Goal: Information Seeking & Learning: Learn about a topic

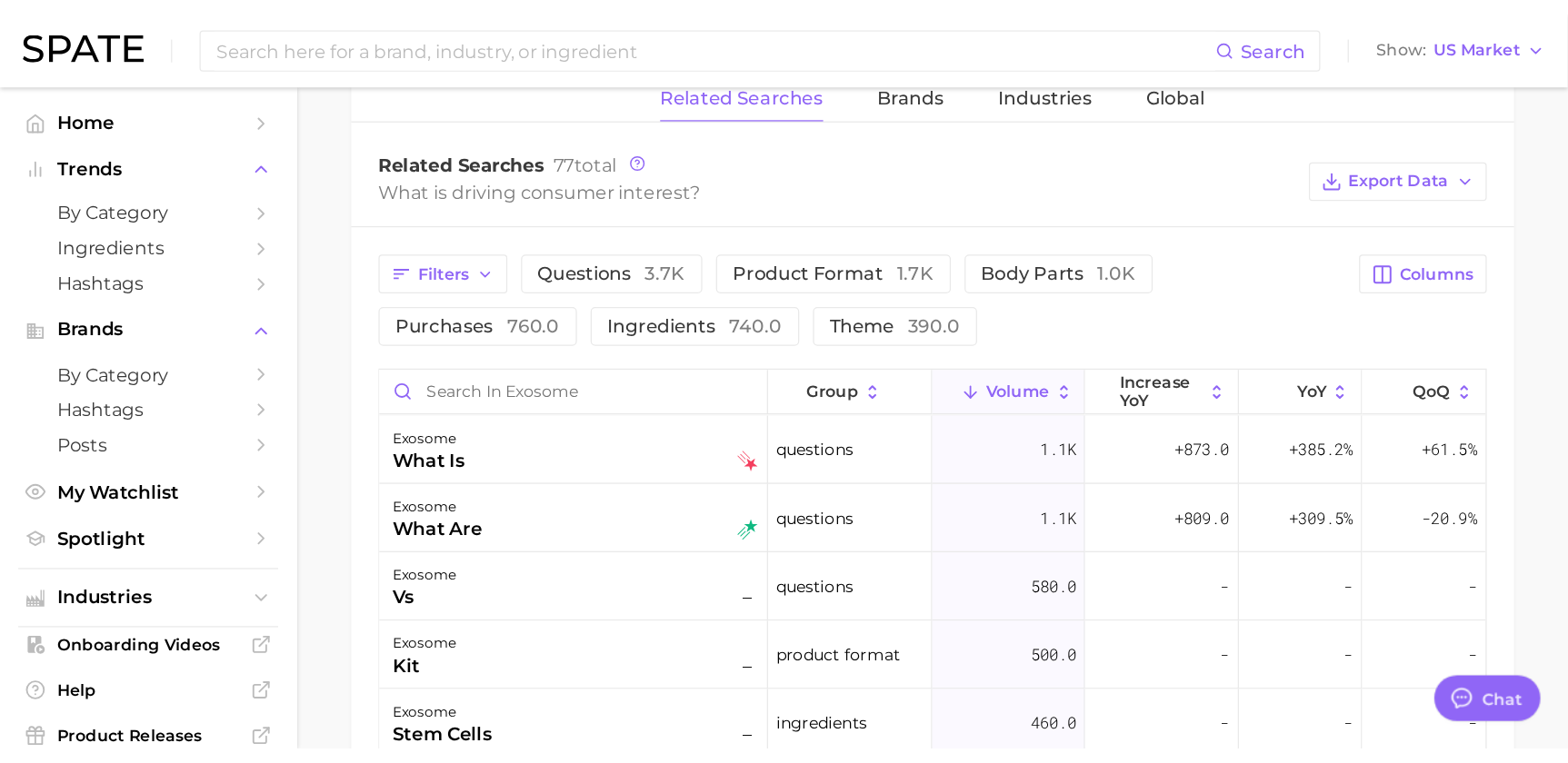
scroll to position [882, 0]
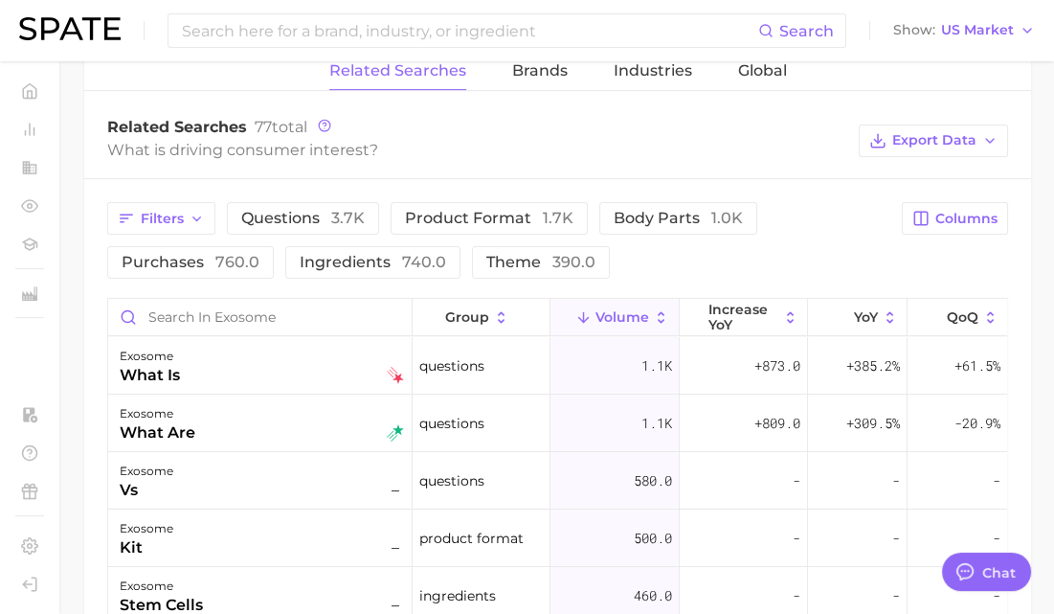
type textarea "x"
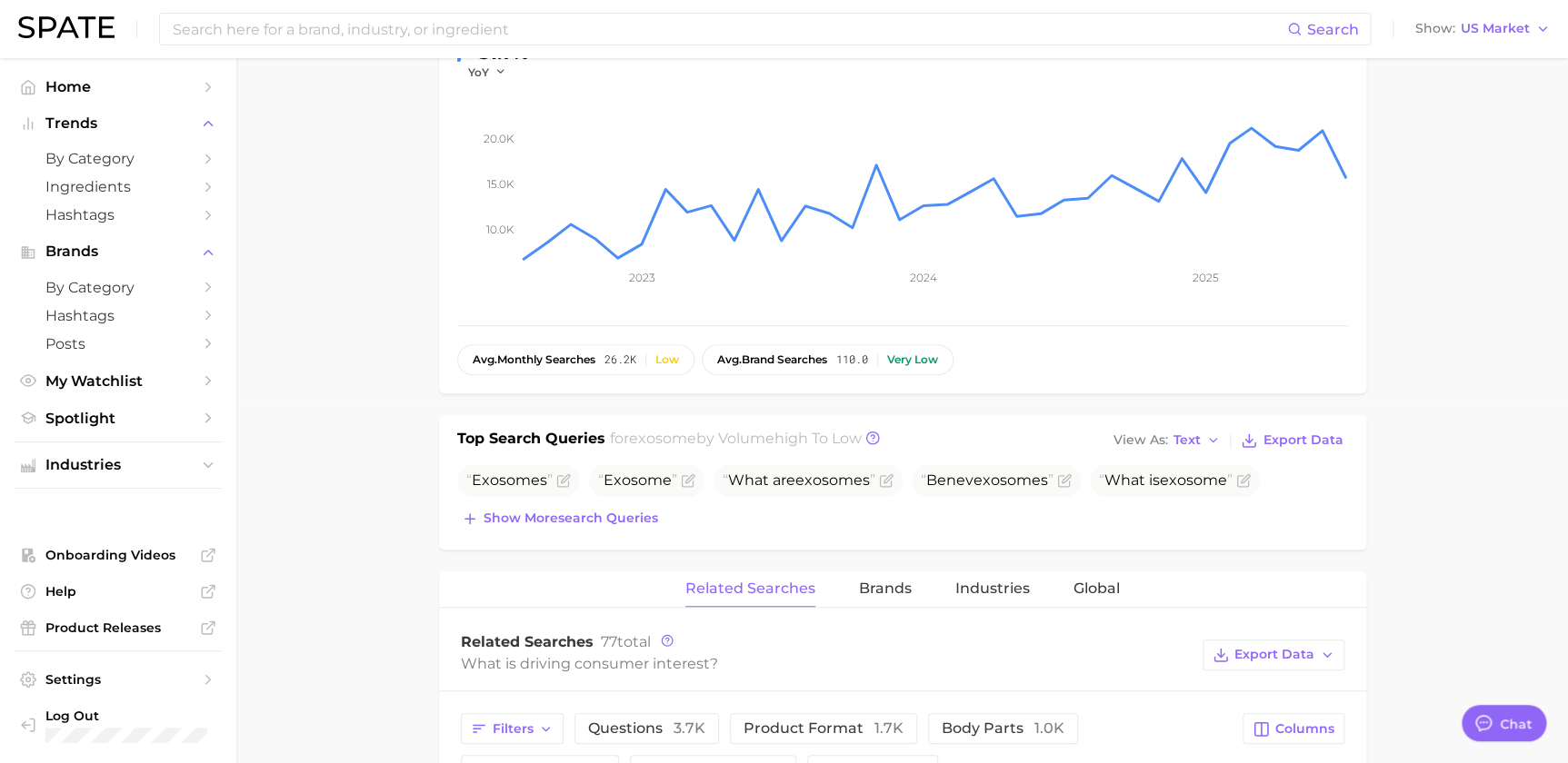
scroll to position [0, 0]
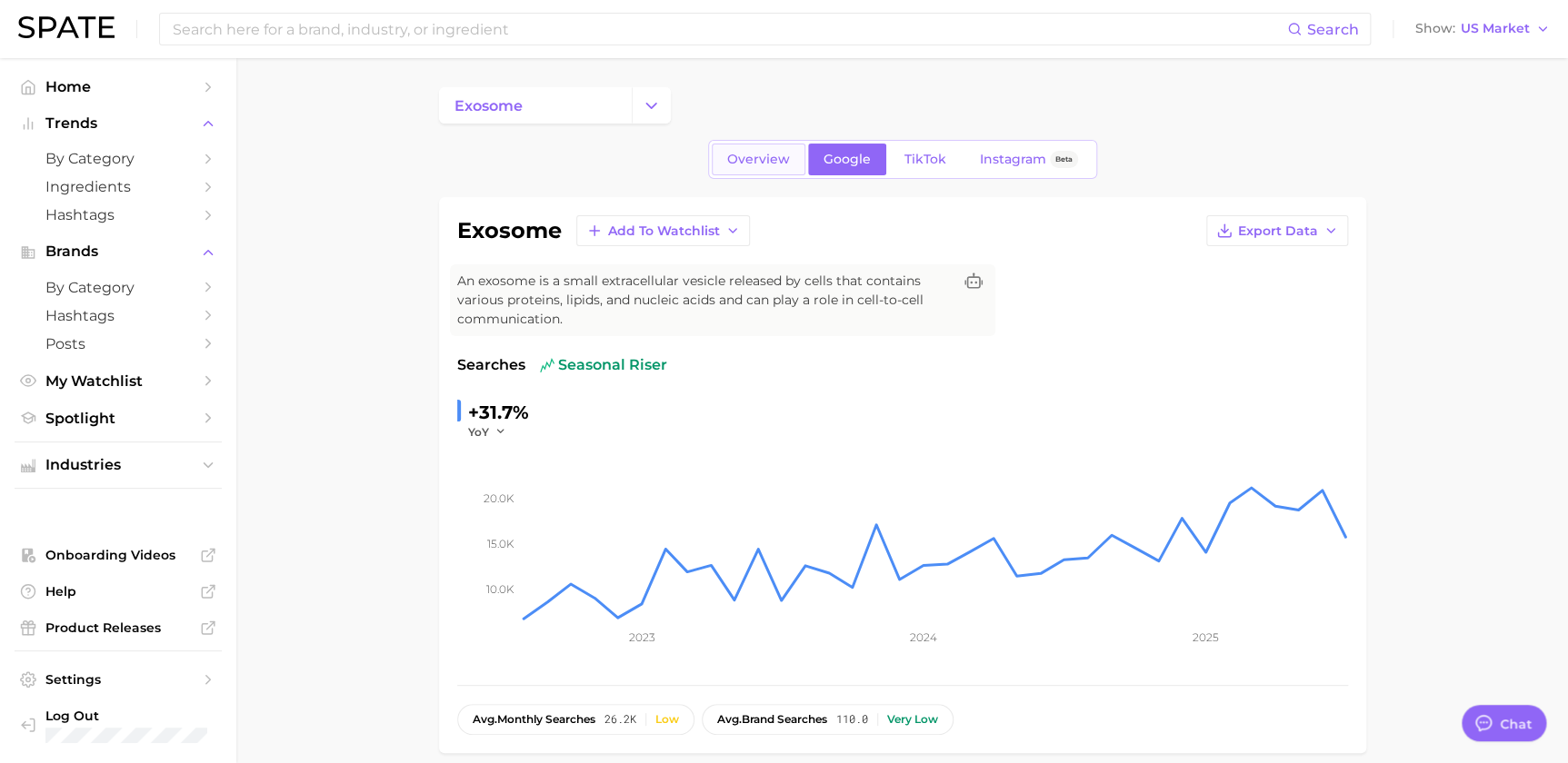
click at [738, 153] on span "Overview" at bounding box center [758, 159] width 63 height 15
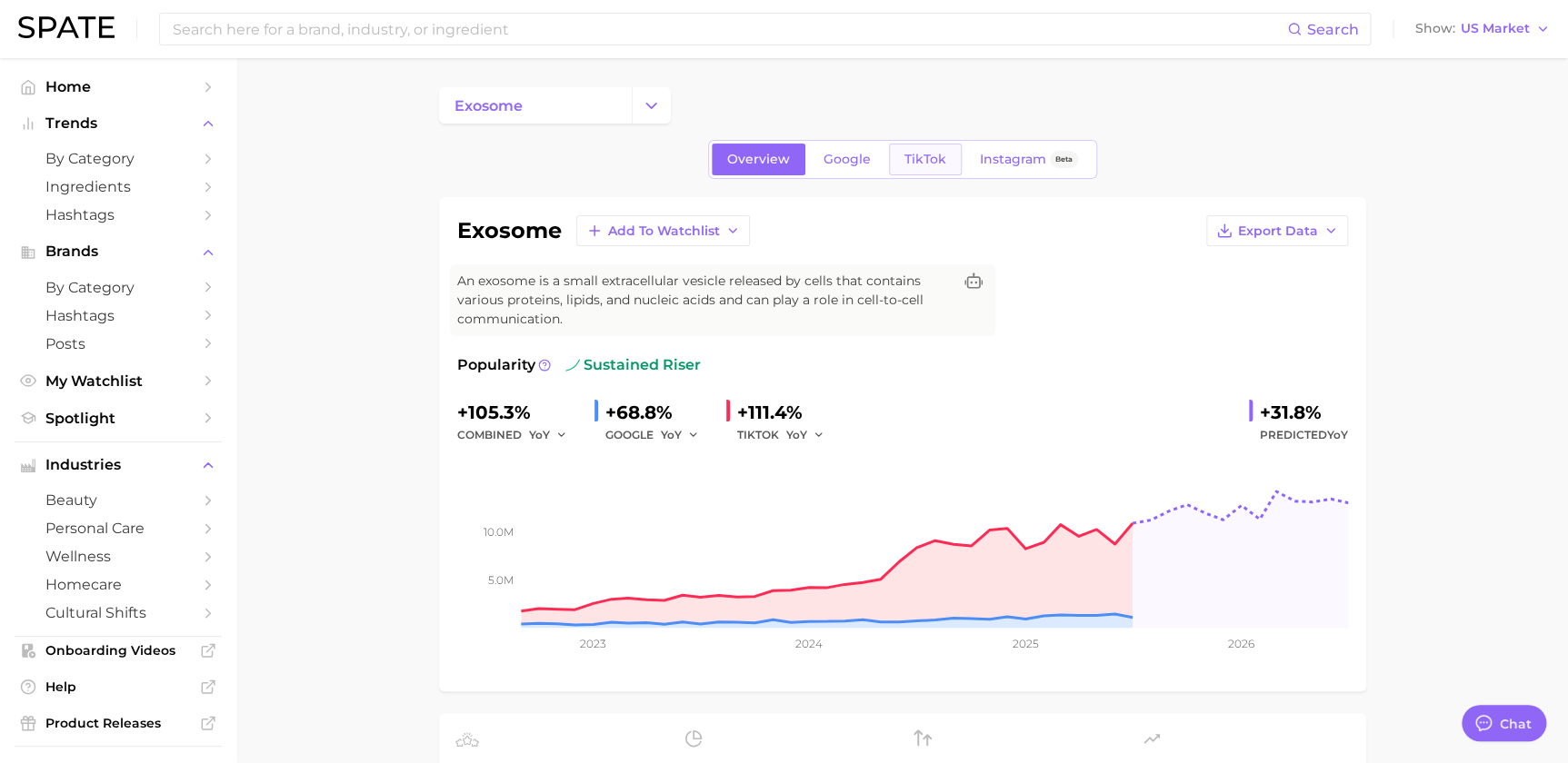
click at [951, 159] on link "TikTok" at bounding box center [925, 159] width 73 height 32
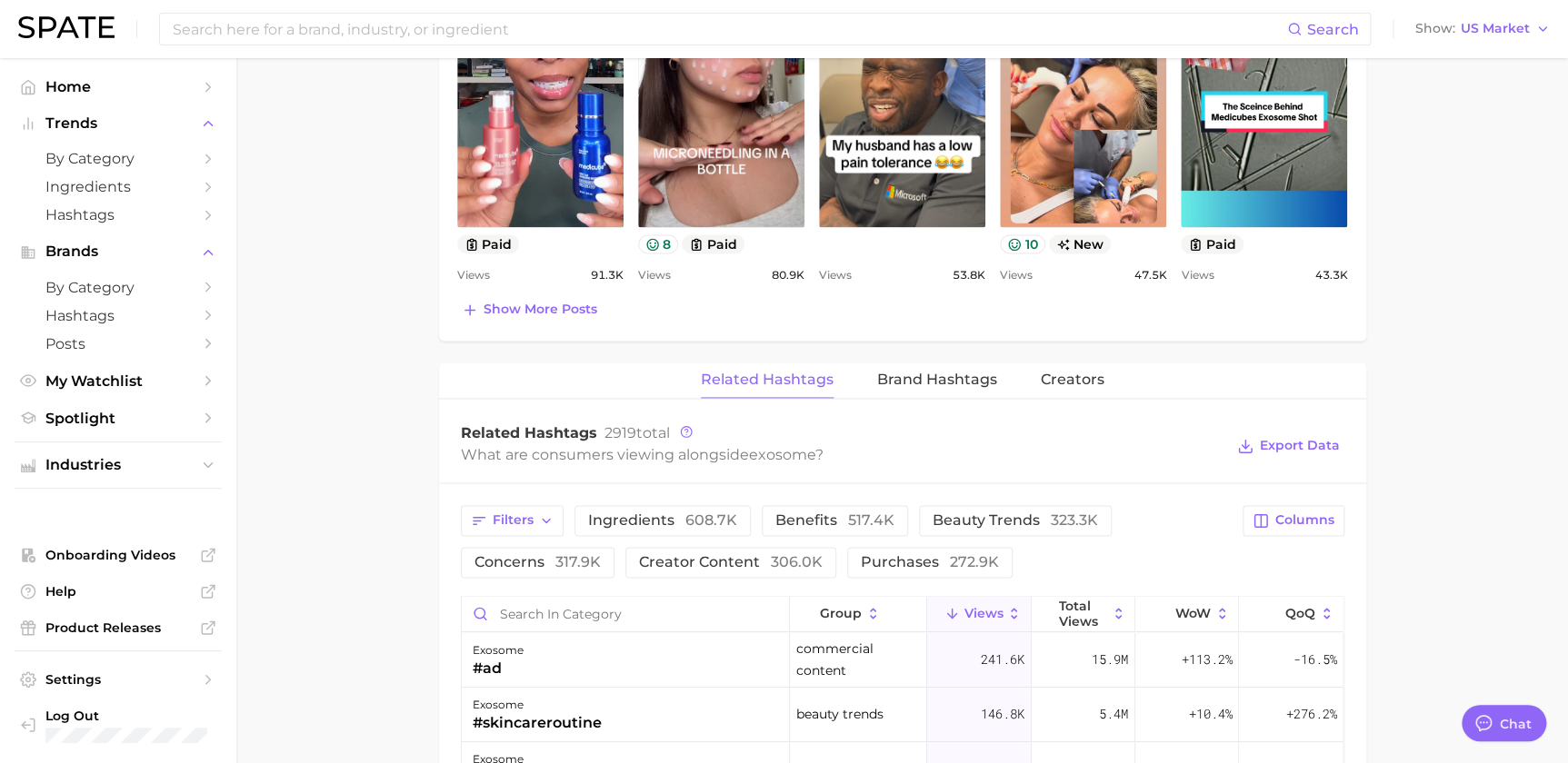
scroll to position [882, 0]
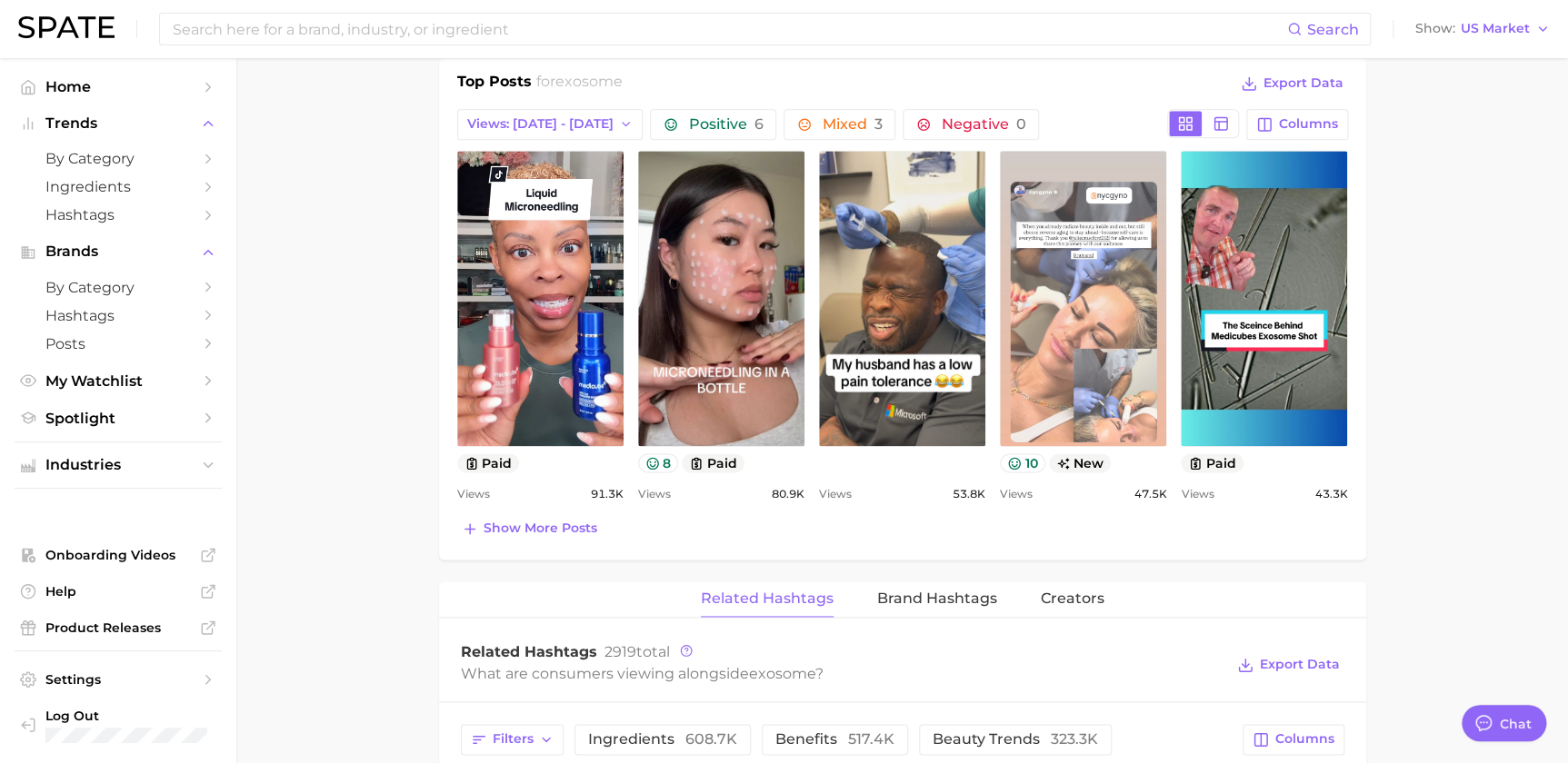
click at [1129, 415] on link "view post on TikTok" at bounding box center [1082, 298] width 166 height 295
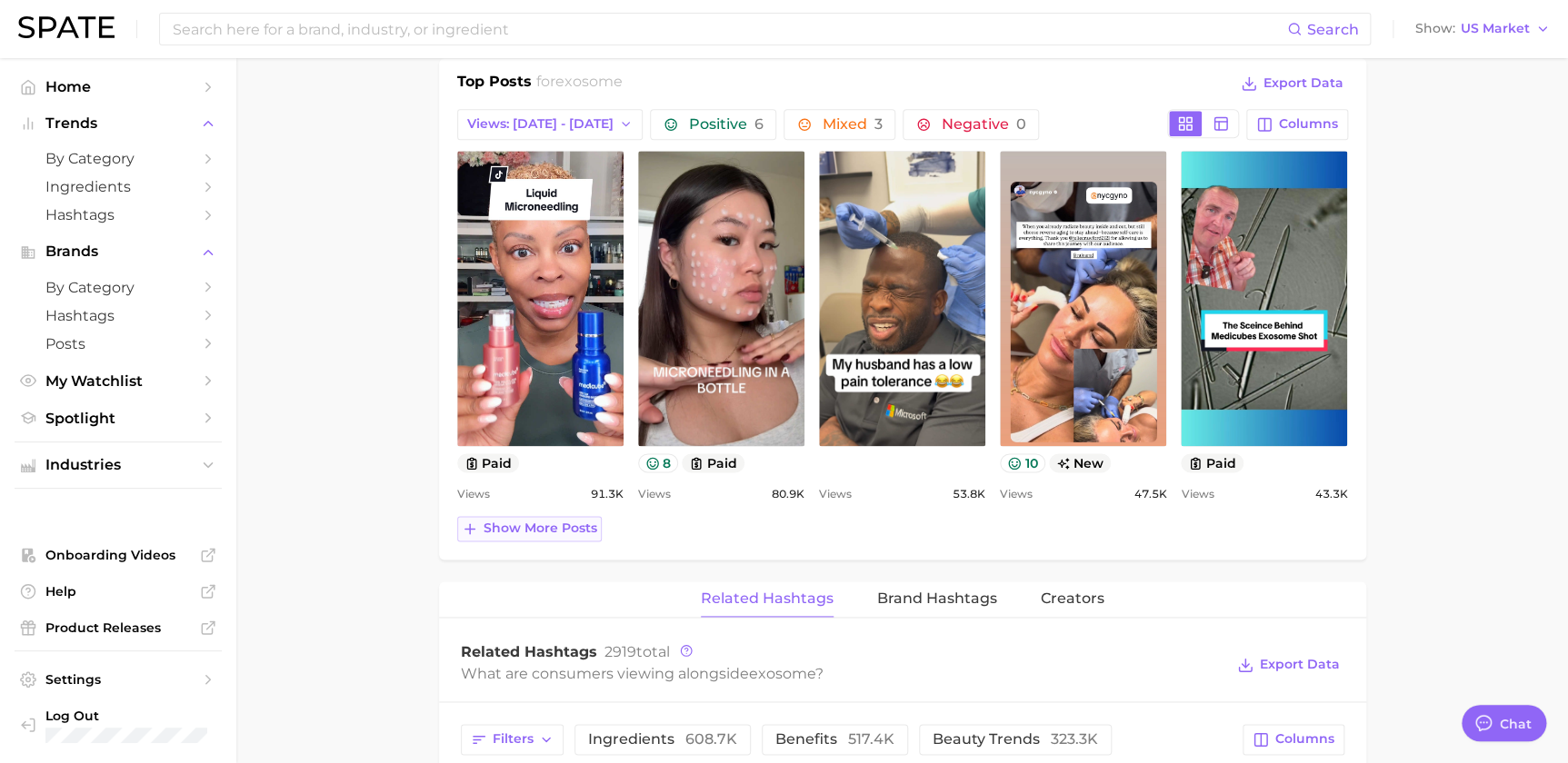
click at [568, 523] on span "Show more posts" at bounding box center [540, 529] width 114 height 15
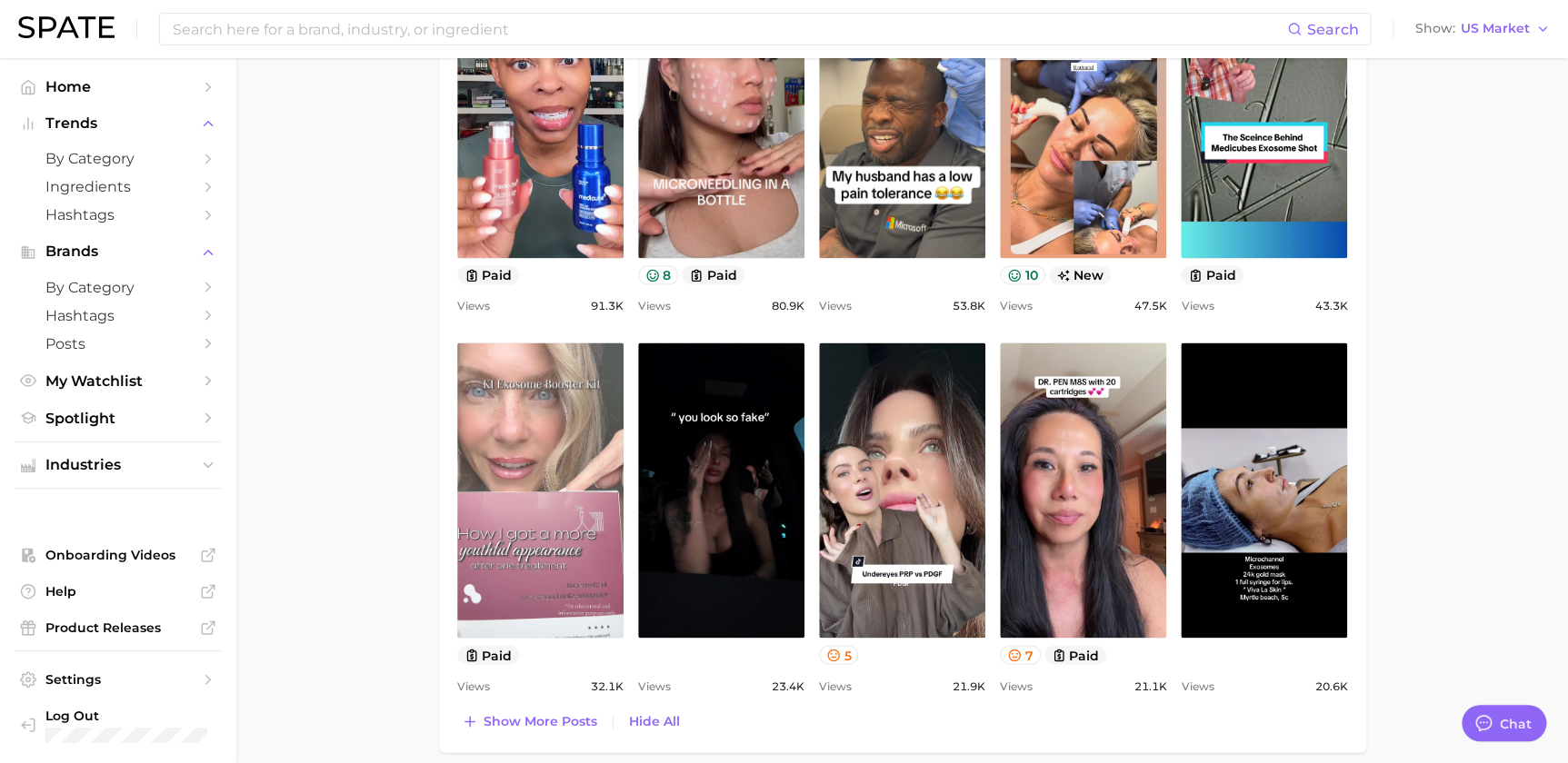
scroll to position [1101, 0]
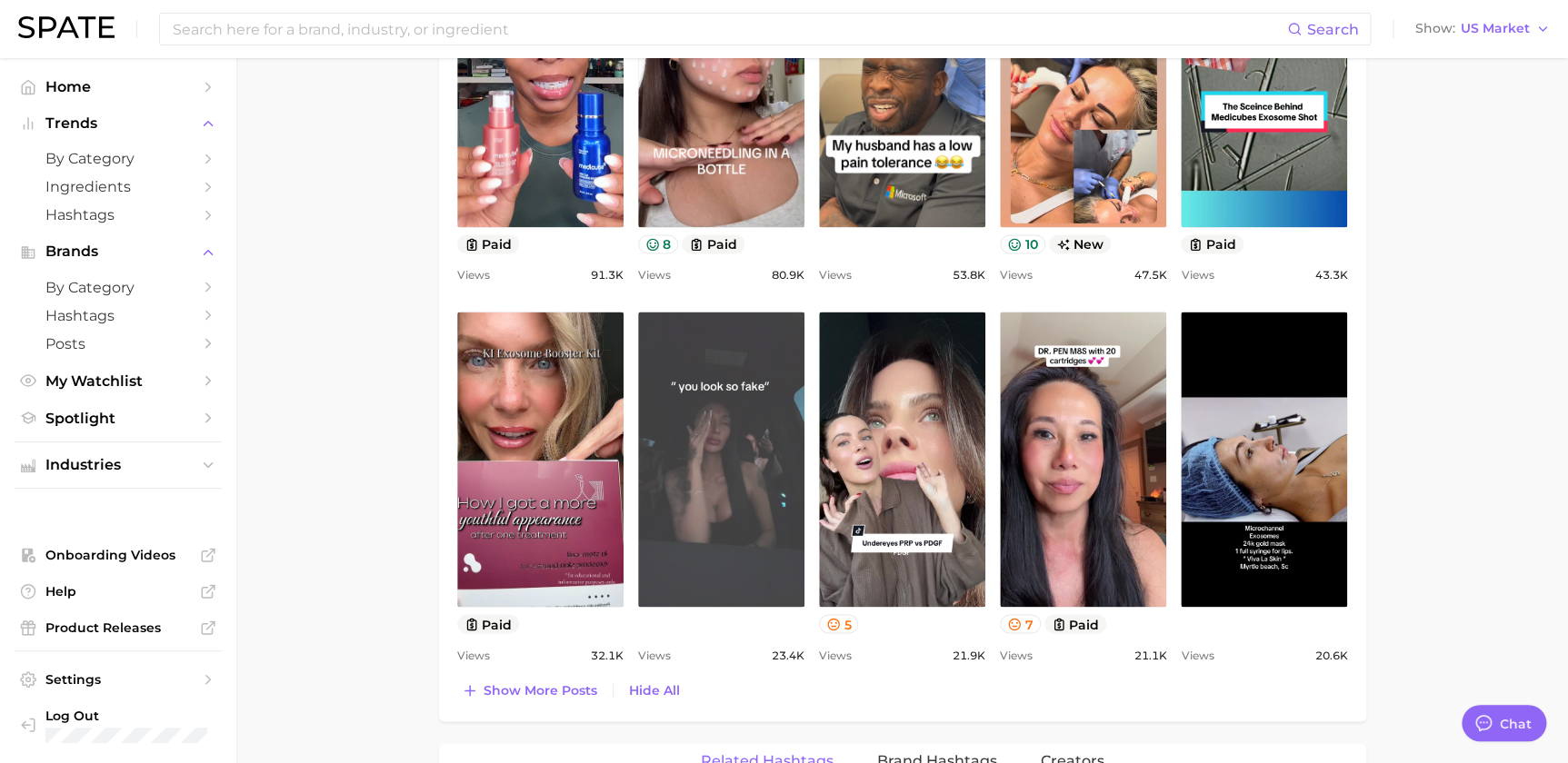
click at [681, 465] on link "view post on TikTok" at bounding box center [720, 458] width 166 height 295
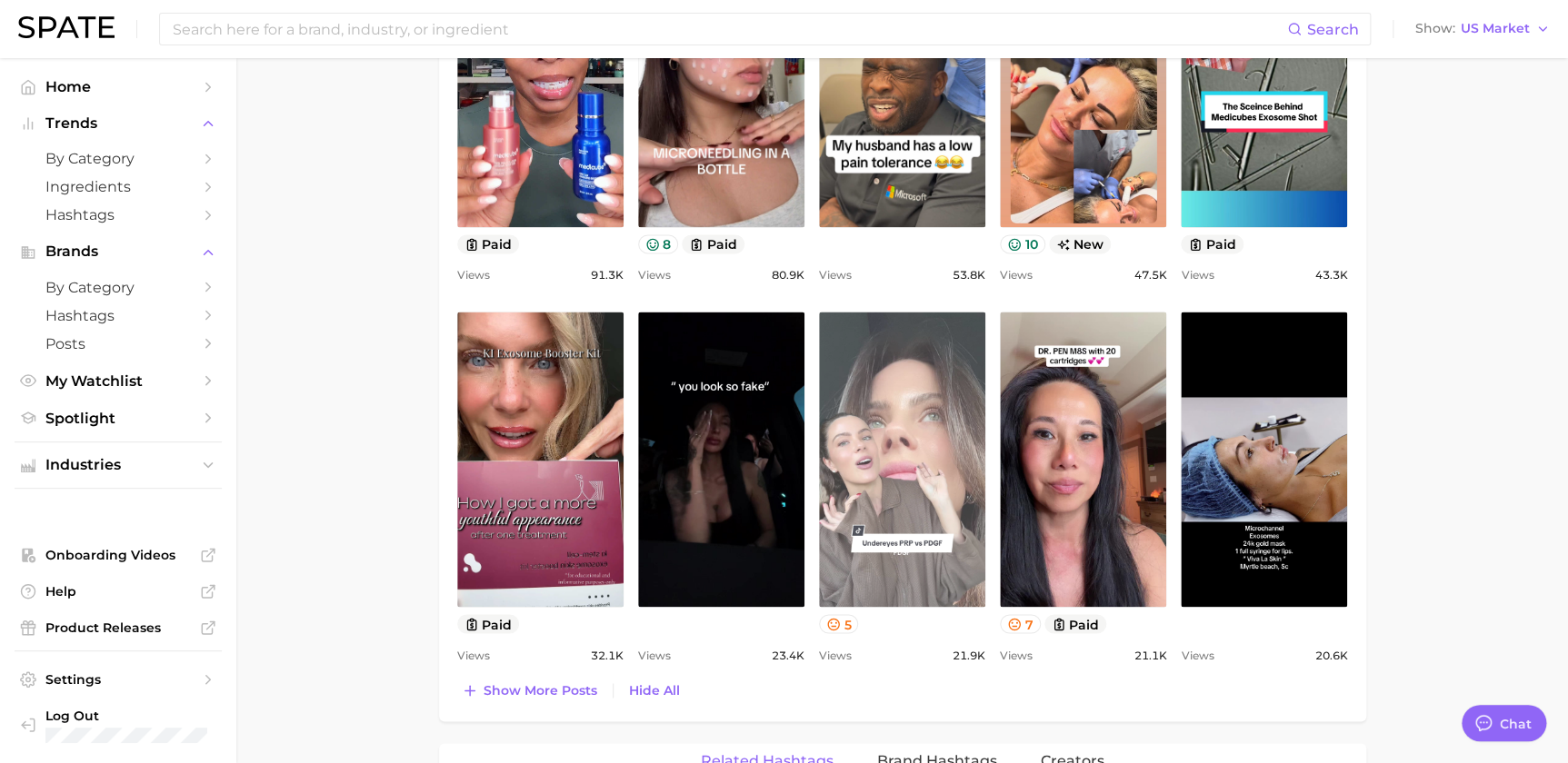
click at [931, 449] on link "view post on TikTok" at bounding box center [902, 458] width 166 height 295
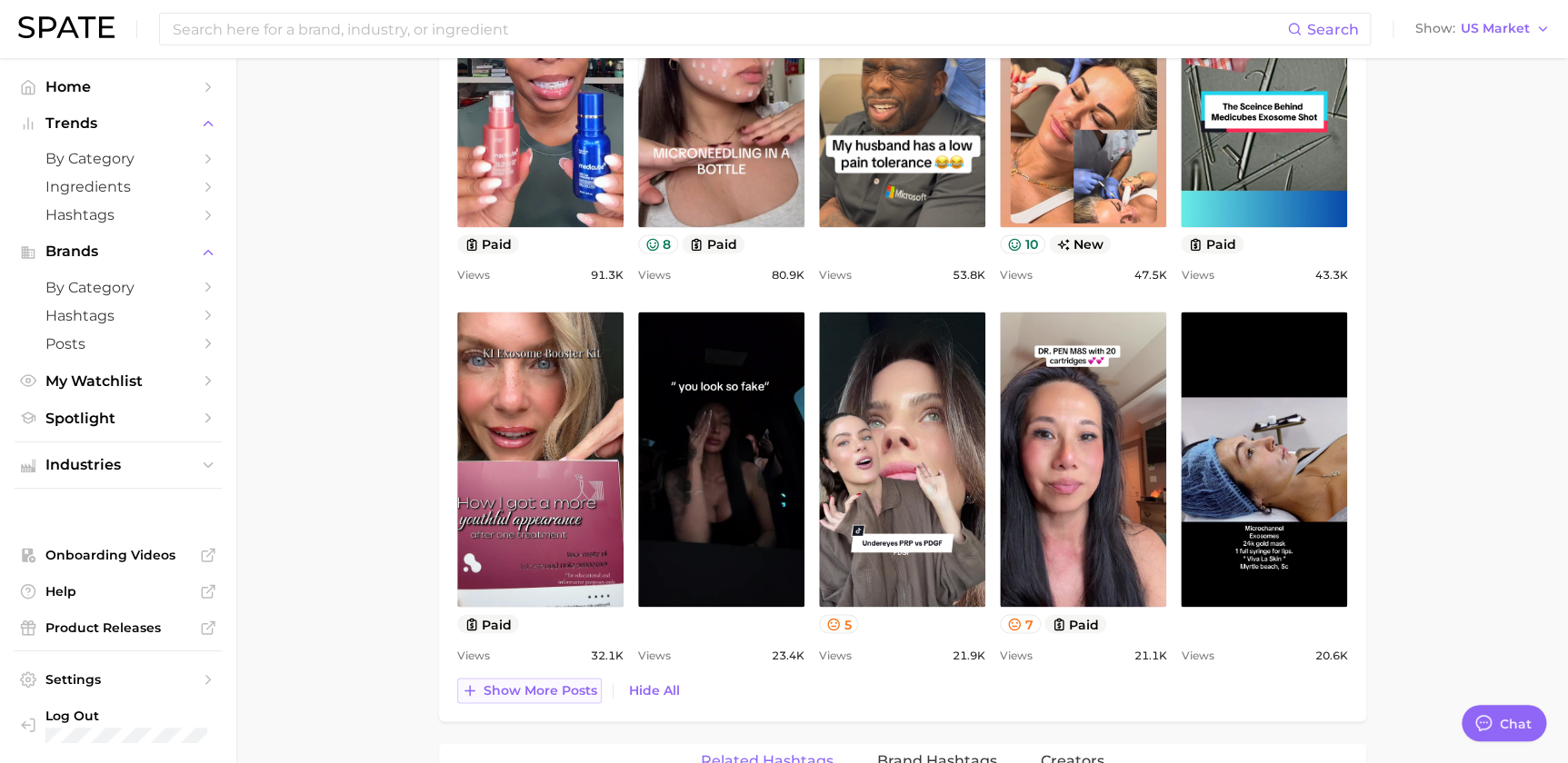
click at [592, 585] on button "Show more posts" at bounding box center [530, 690] width 144 height 26
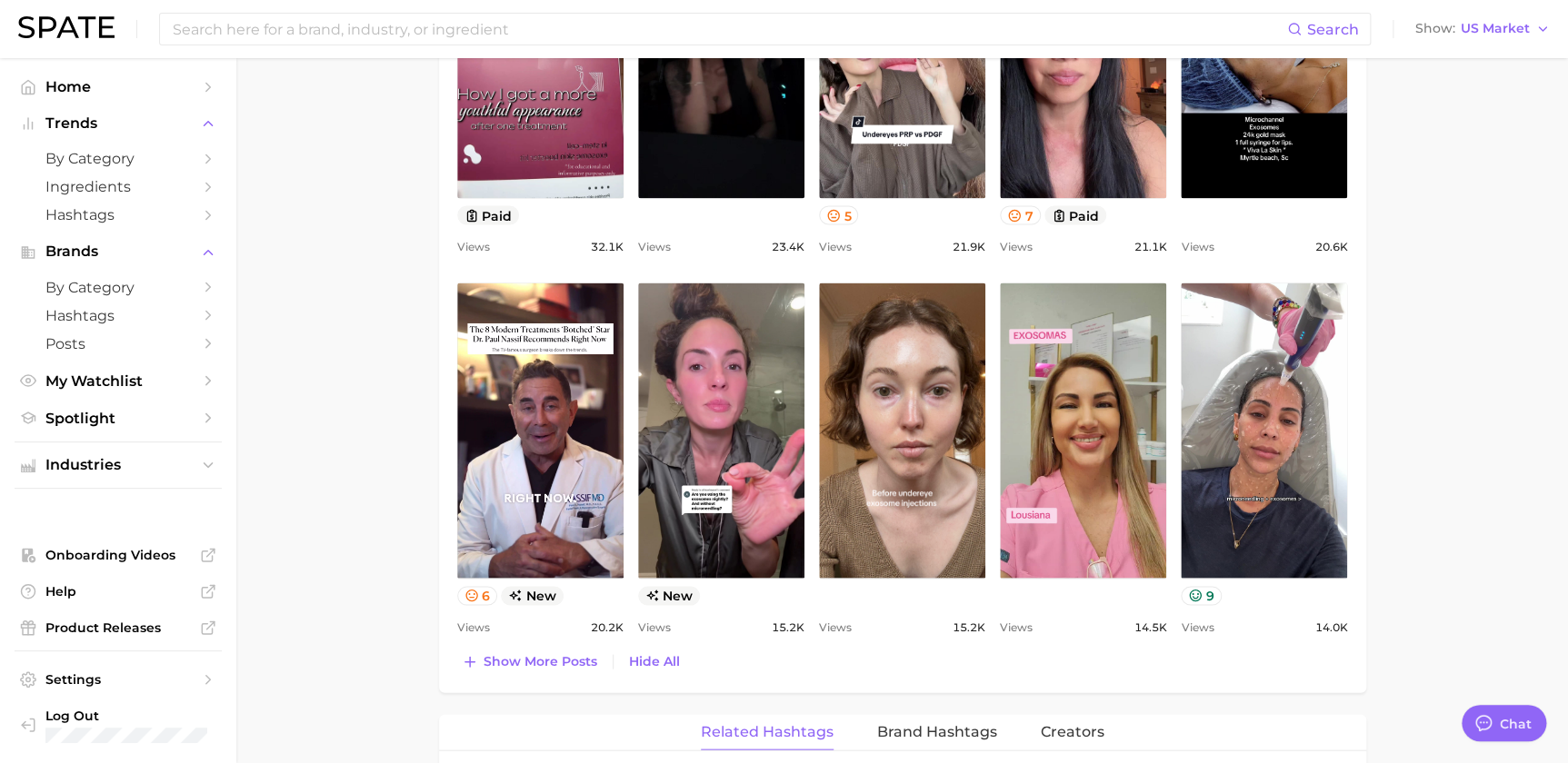
scroll to position [1542, 0]
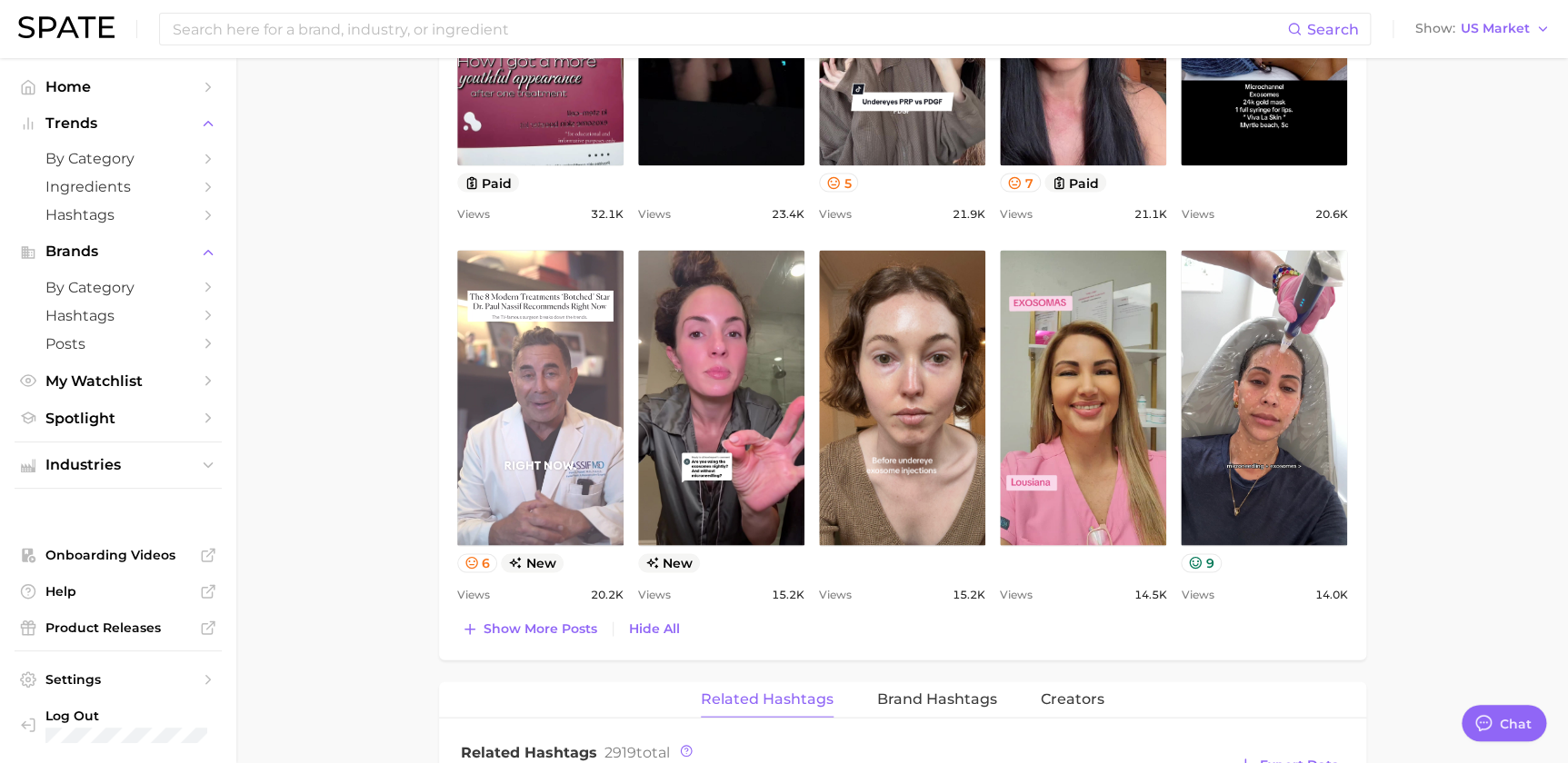
click at [588, 388] on link "view post on TikTok" at bounding box center [540, 397] width 166 height 295
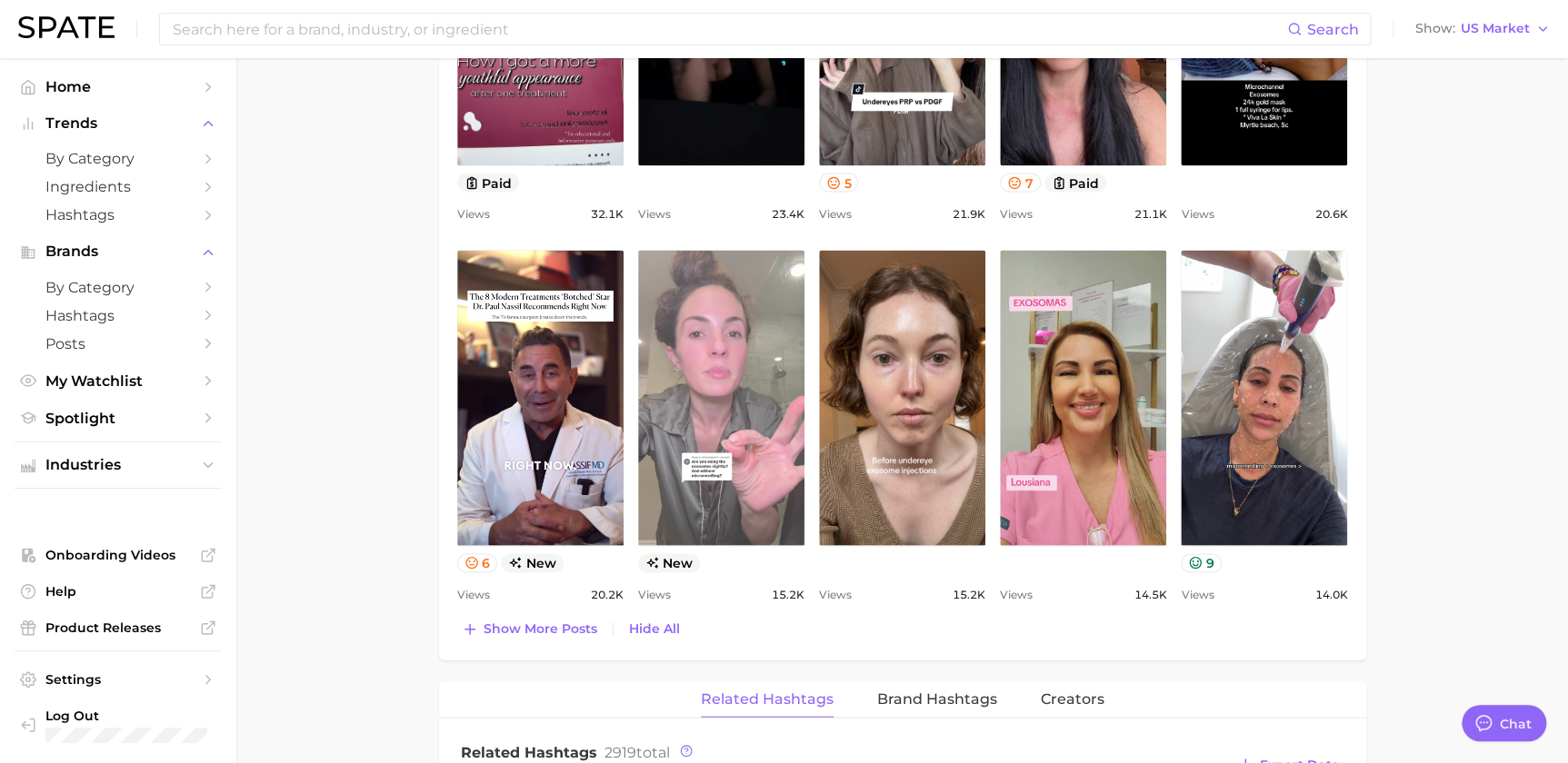
click at [719, 312] on link "view post on TikTok" at bounding box center [720, 397] width 166 height 295
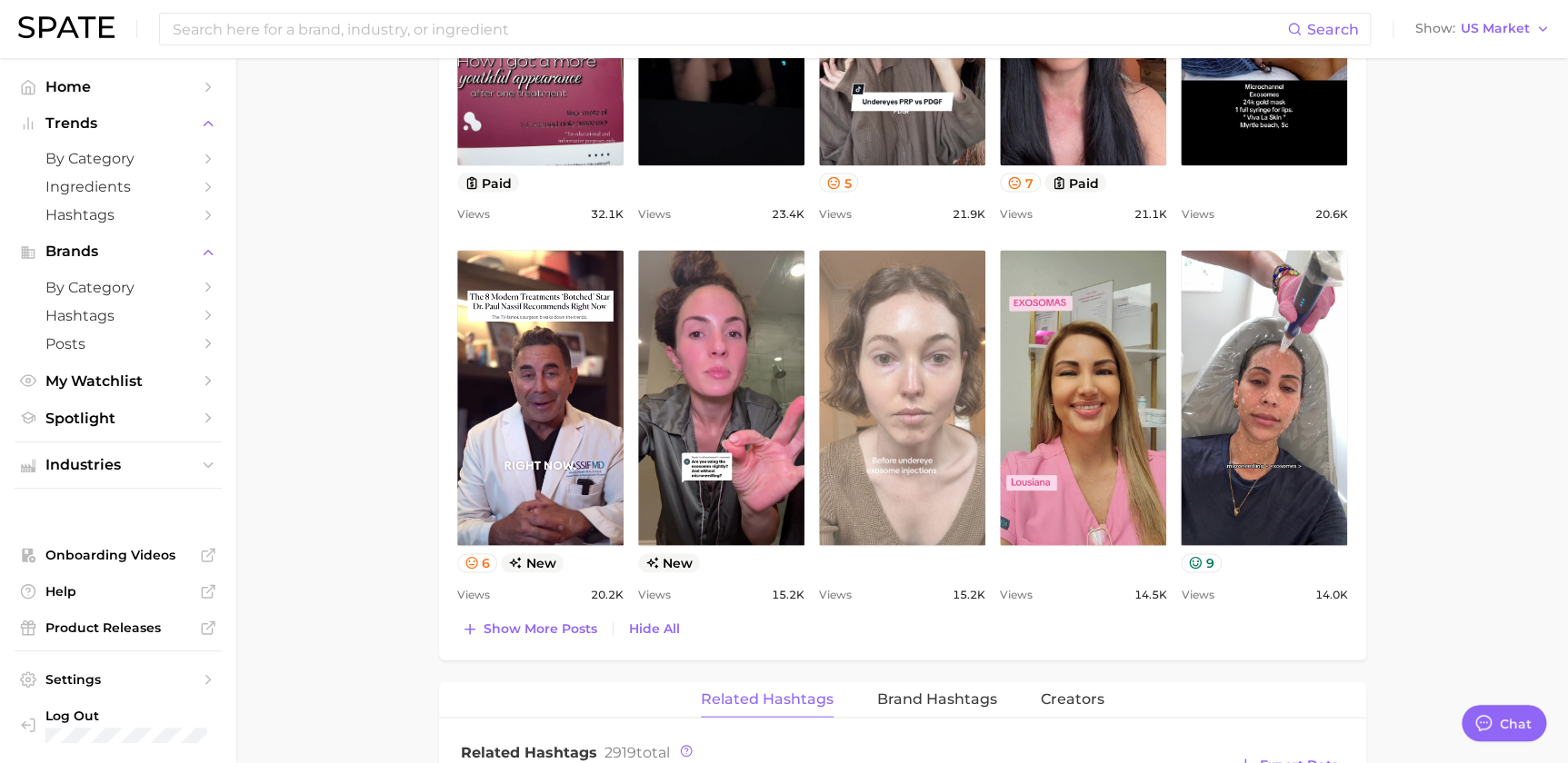
click at [938, 475] on link "view post on TikTok" at bounding box center [902, 397] width 166 height 295
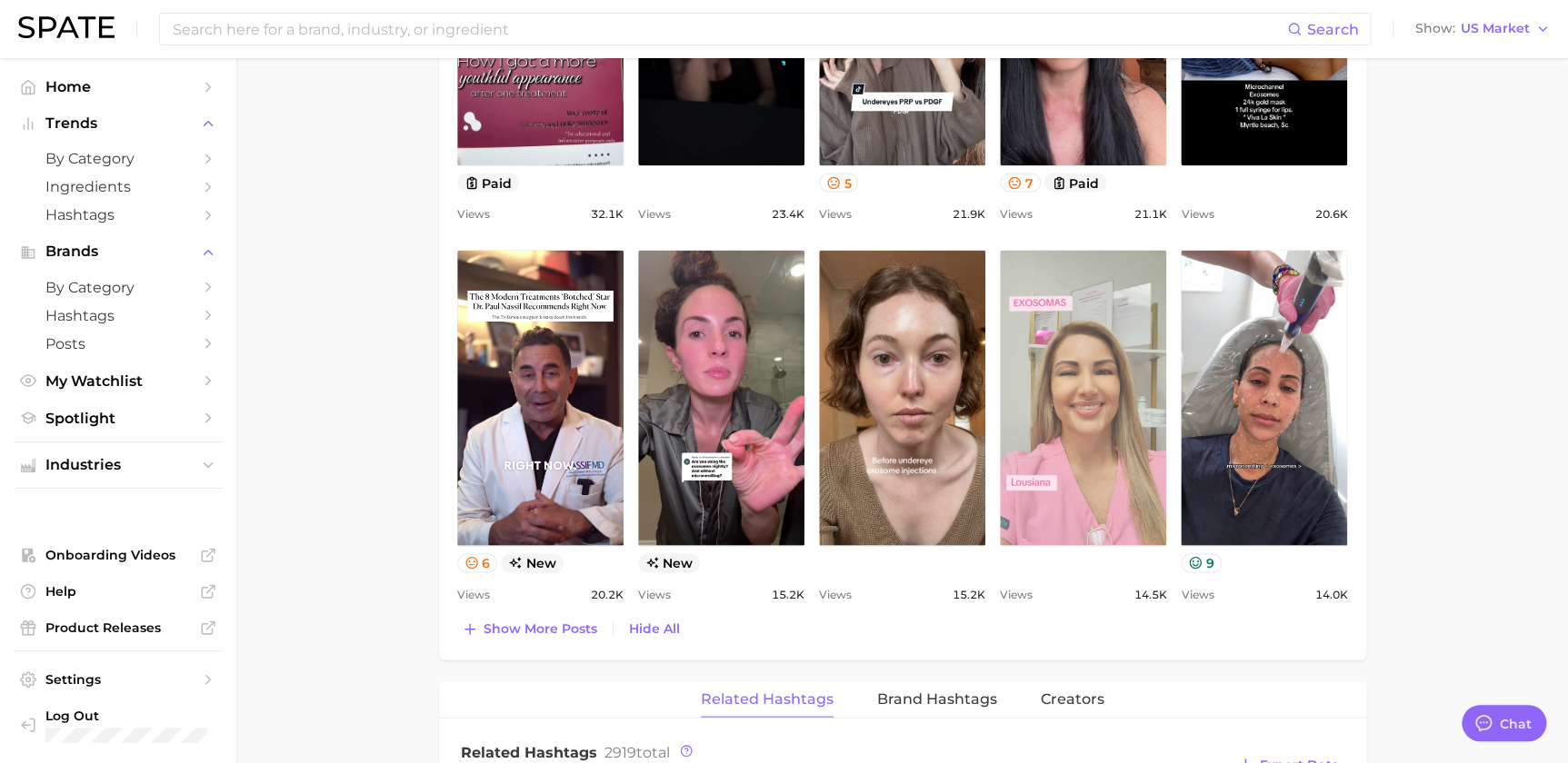
click at [1111, 342] on link "view post on TikTok" at bounding box center [1082, 397] width 166 height 295
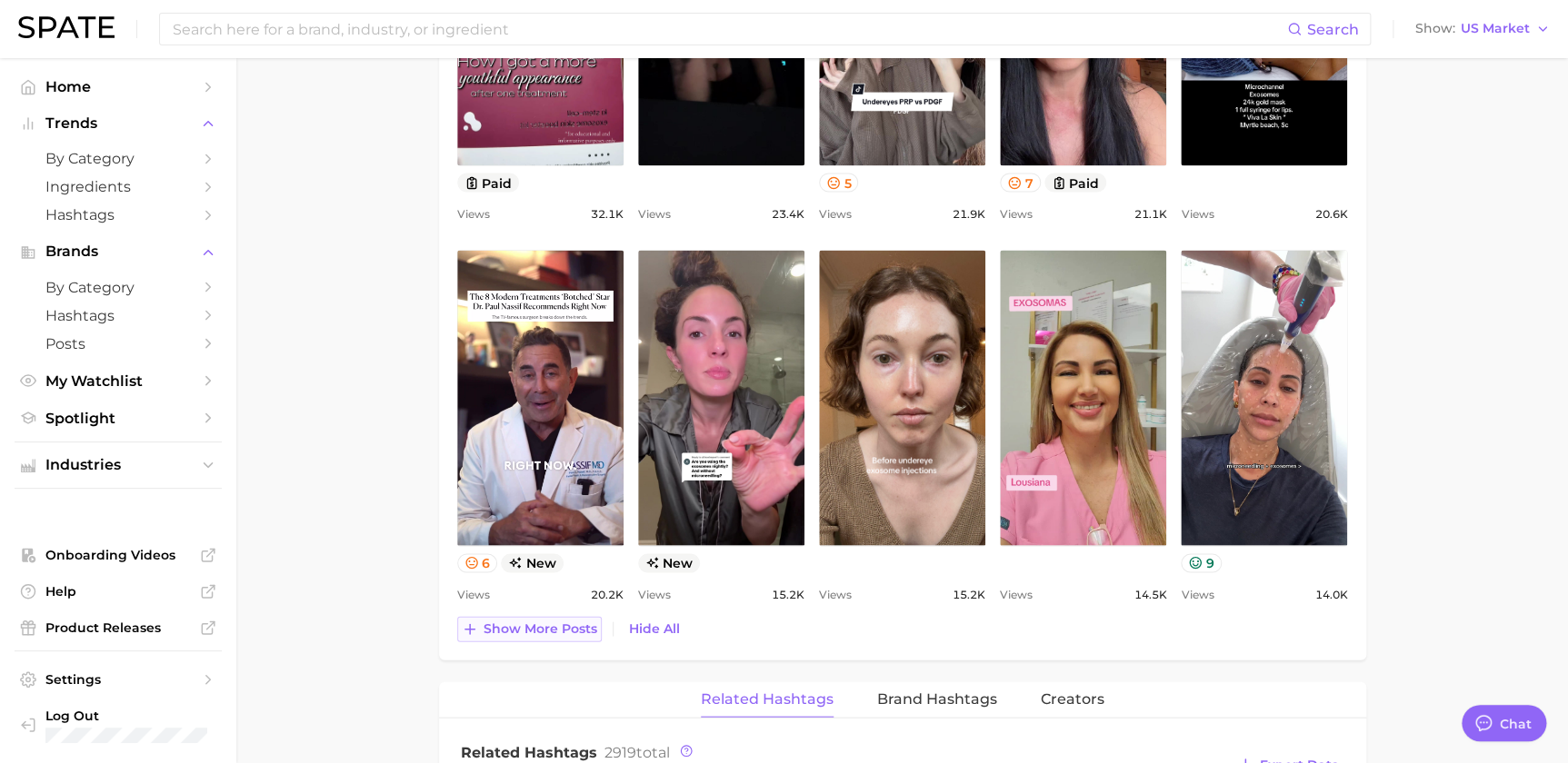
click at [569, 585] on span "Show more posts" at bounding box center [540, 628] width 114 height 15
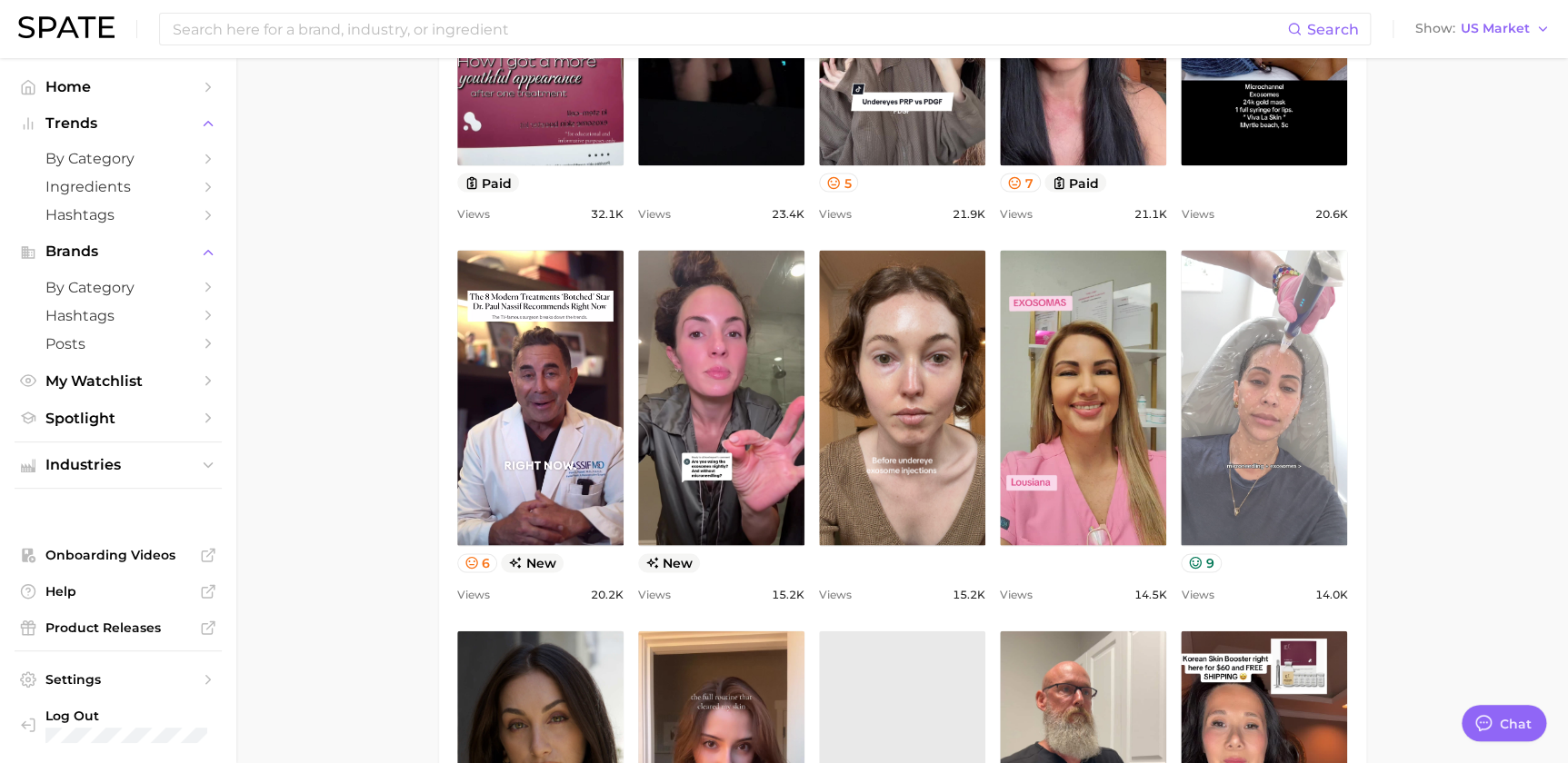
scroll to position [0, 0]
click at [1249, 379] on link "view post on TikTok" at bounding box center [1263, 397] width 166 height 295
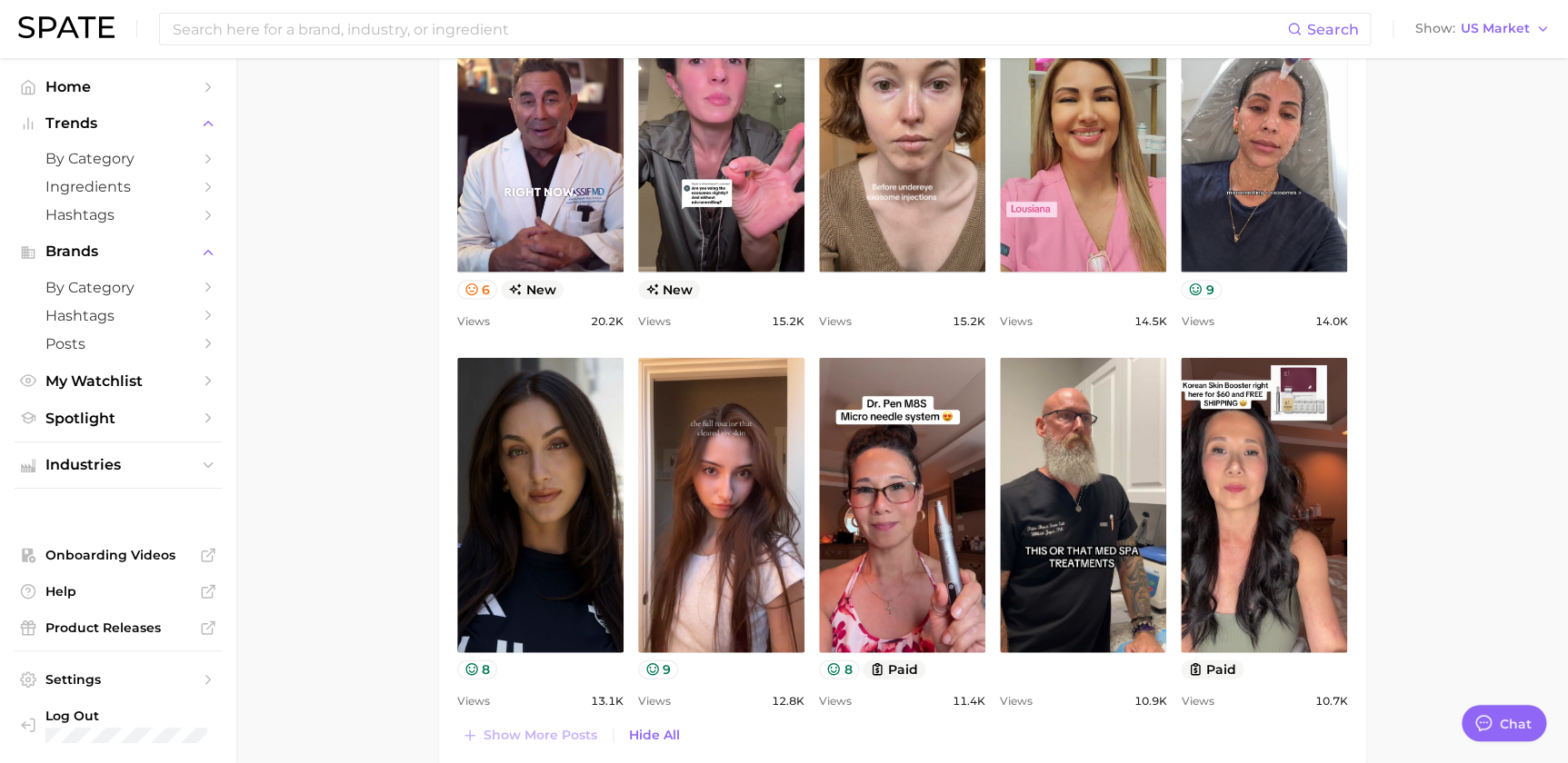
scroll to position [1982, 0]
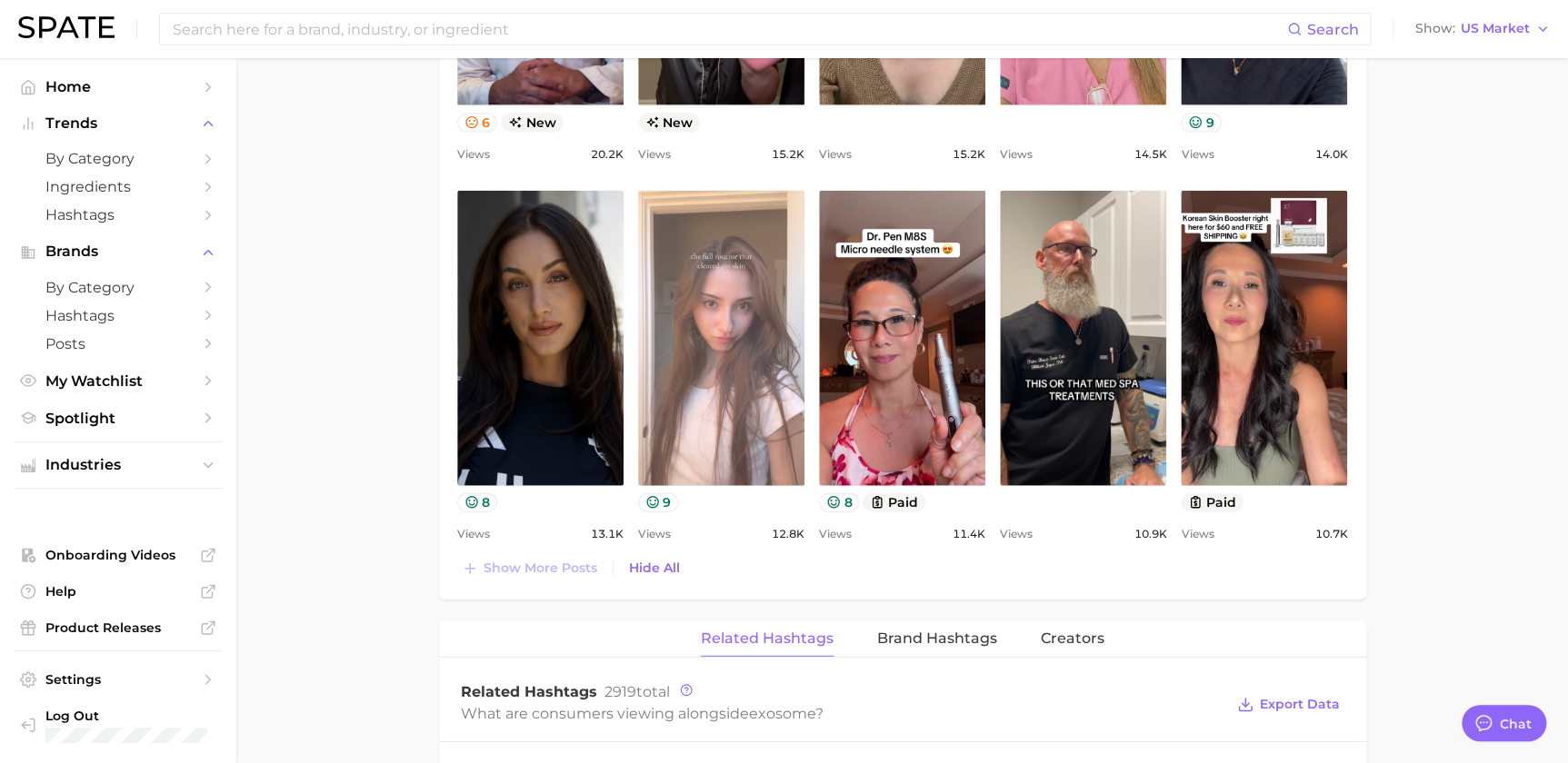
click at [737, 404] on link "view post on TikTok" at bounding box center [720, 338] width 166 height 295
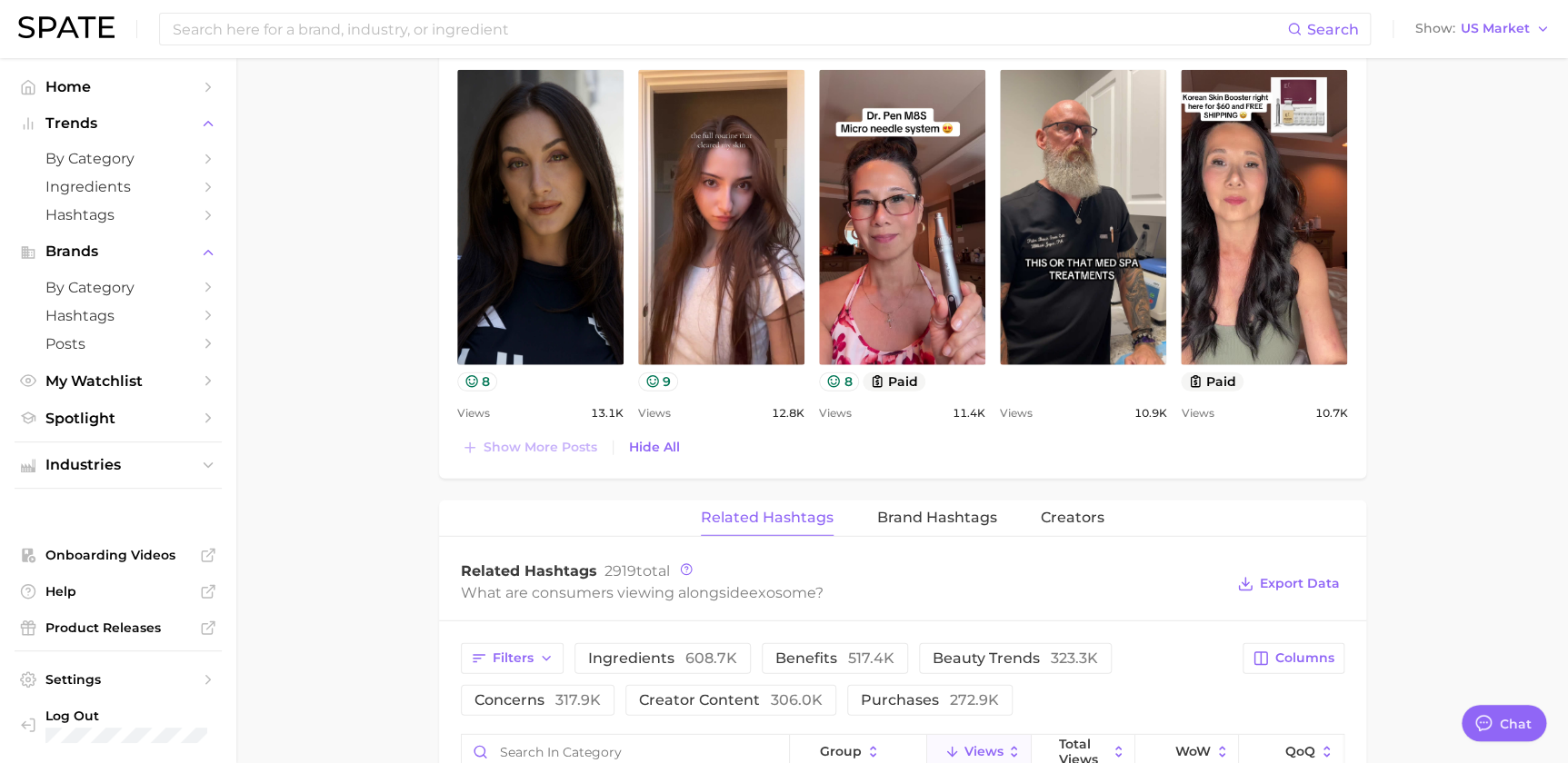
scroll to position [2203, 0]
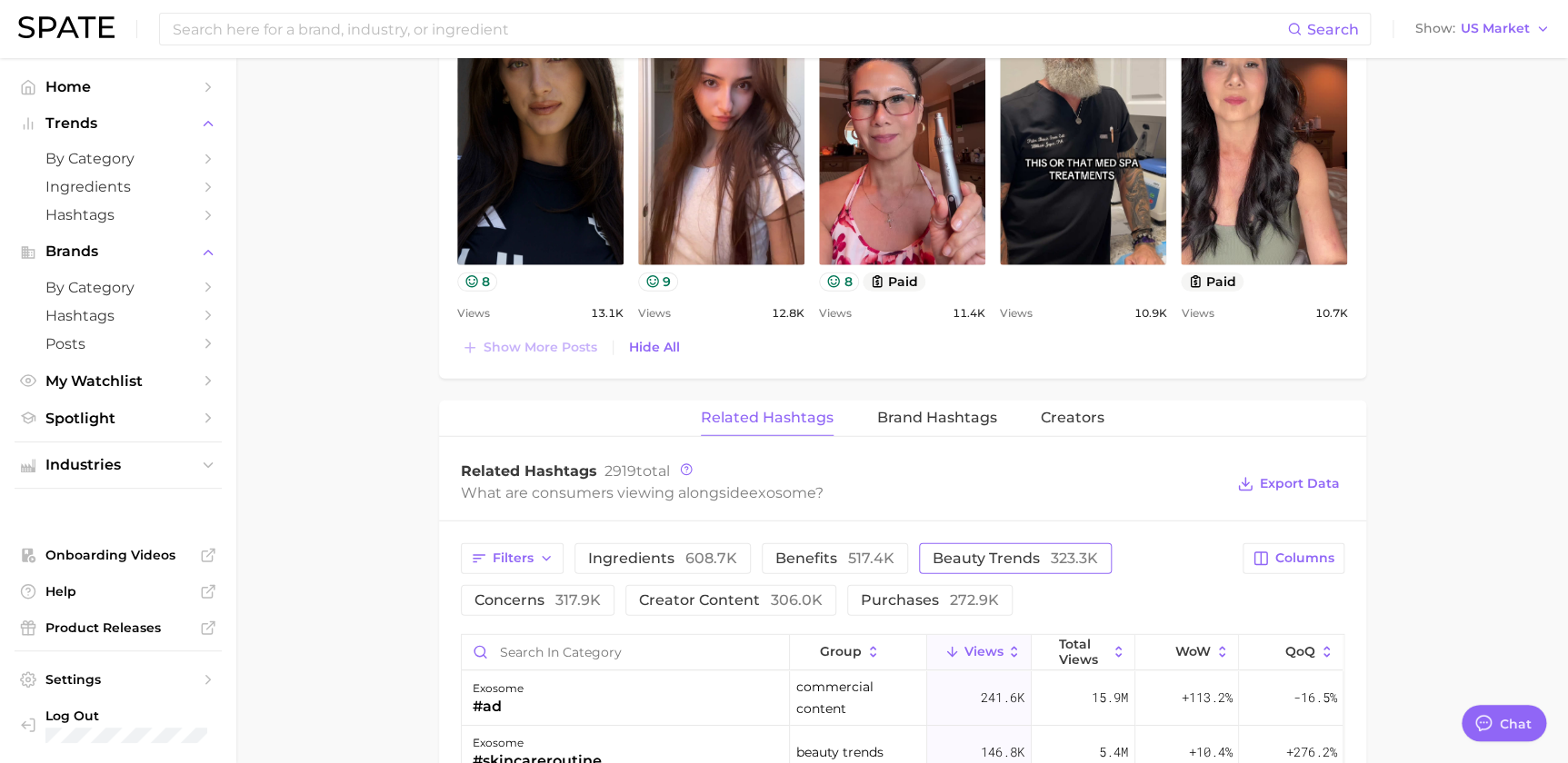
click at [972, 560] on span "beauty trends 323.3k" at bounding box center [1016, 558] width 165 height 14
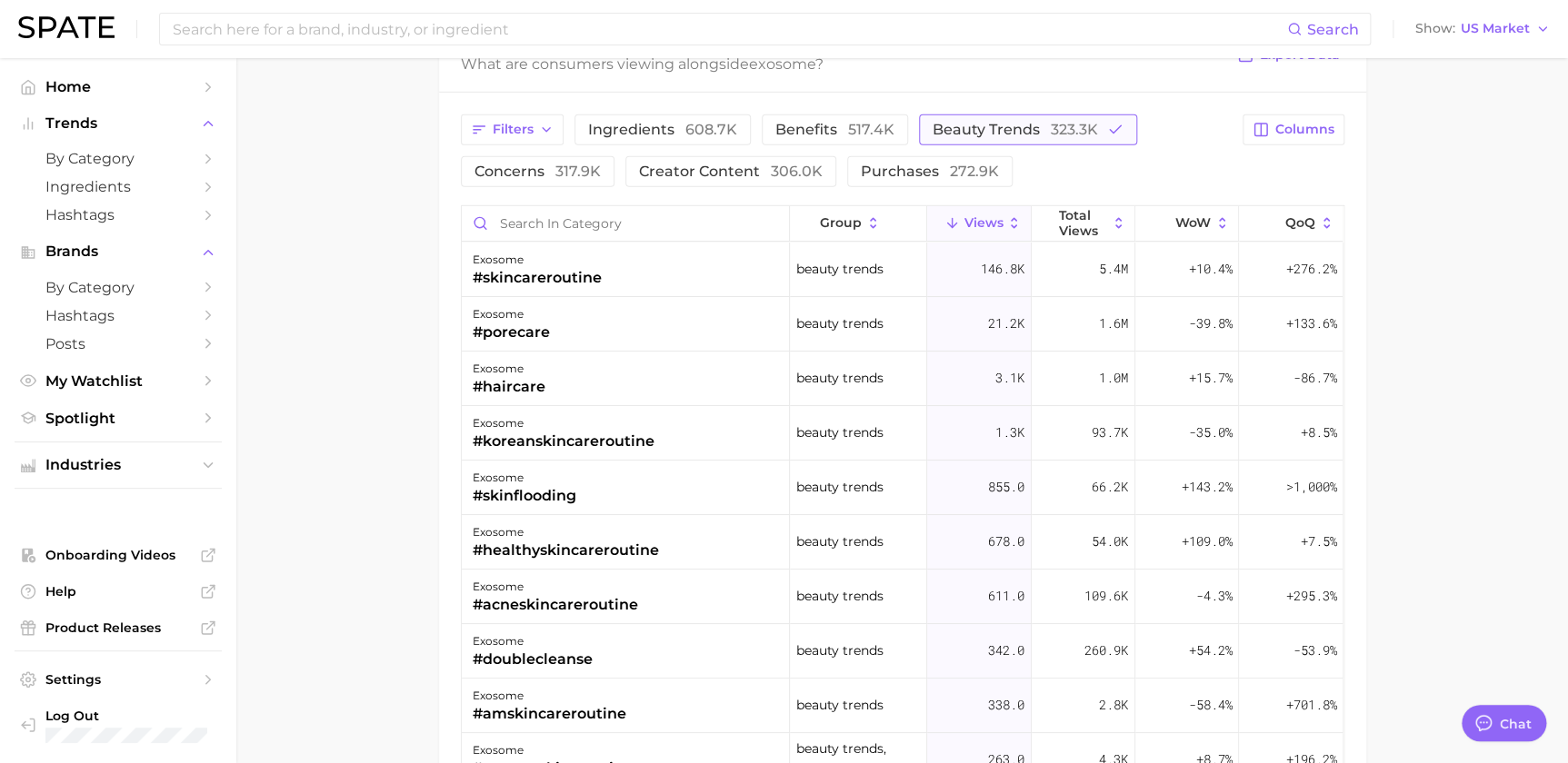
scroll to position [2644, 0]
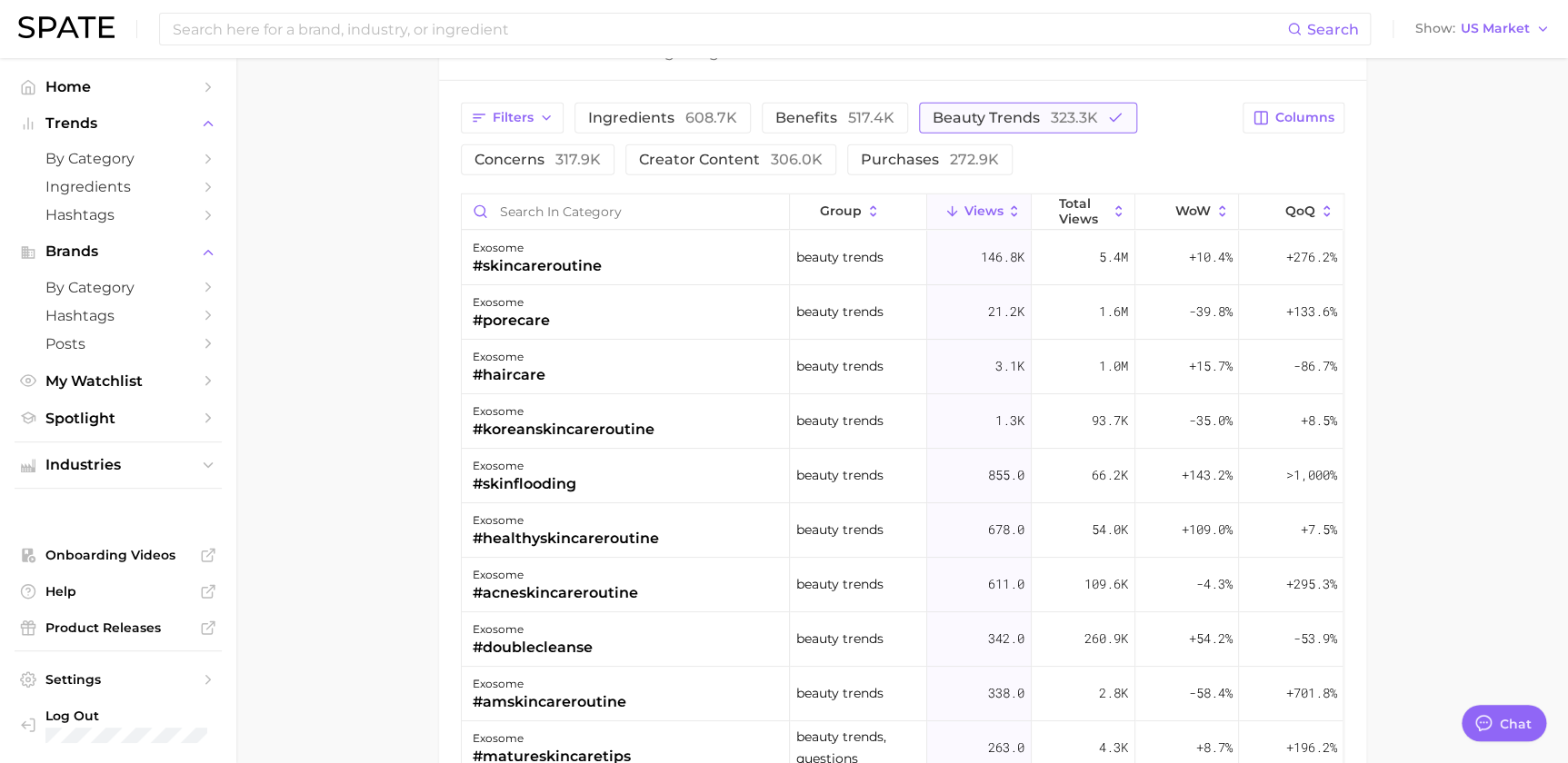
click at [1034, 111] on span "beauty trends 323.3k" at bounding box center [1016, 118] width 165 height 14
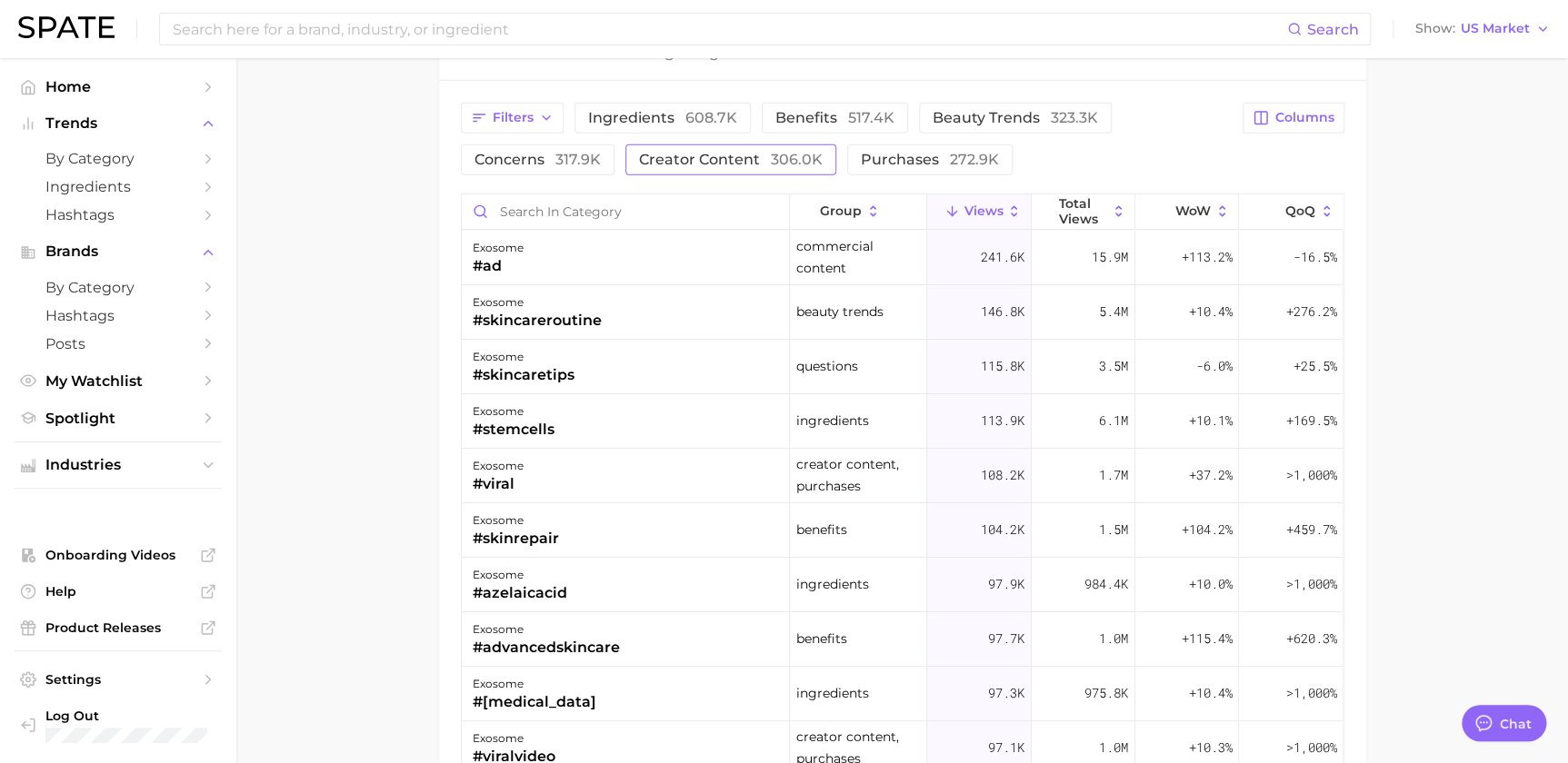
click at [738, 163] on span "creator content 306.0k" at bounding box center [730, 159] width 183 height 14
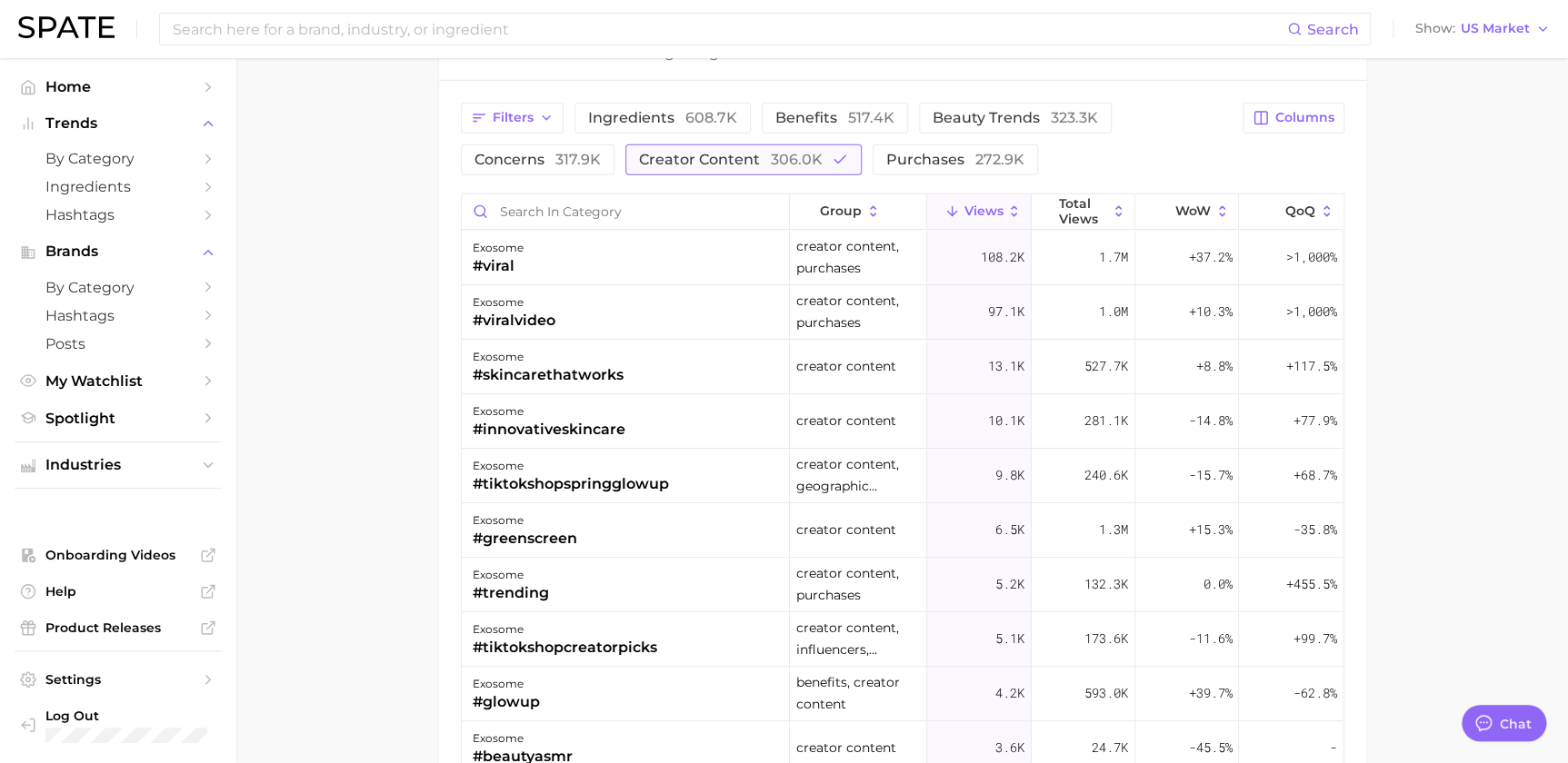
click at [726, 166] on button "creator content 306.0k" at bounding box center [743, 159] width 236 height 31
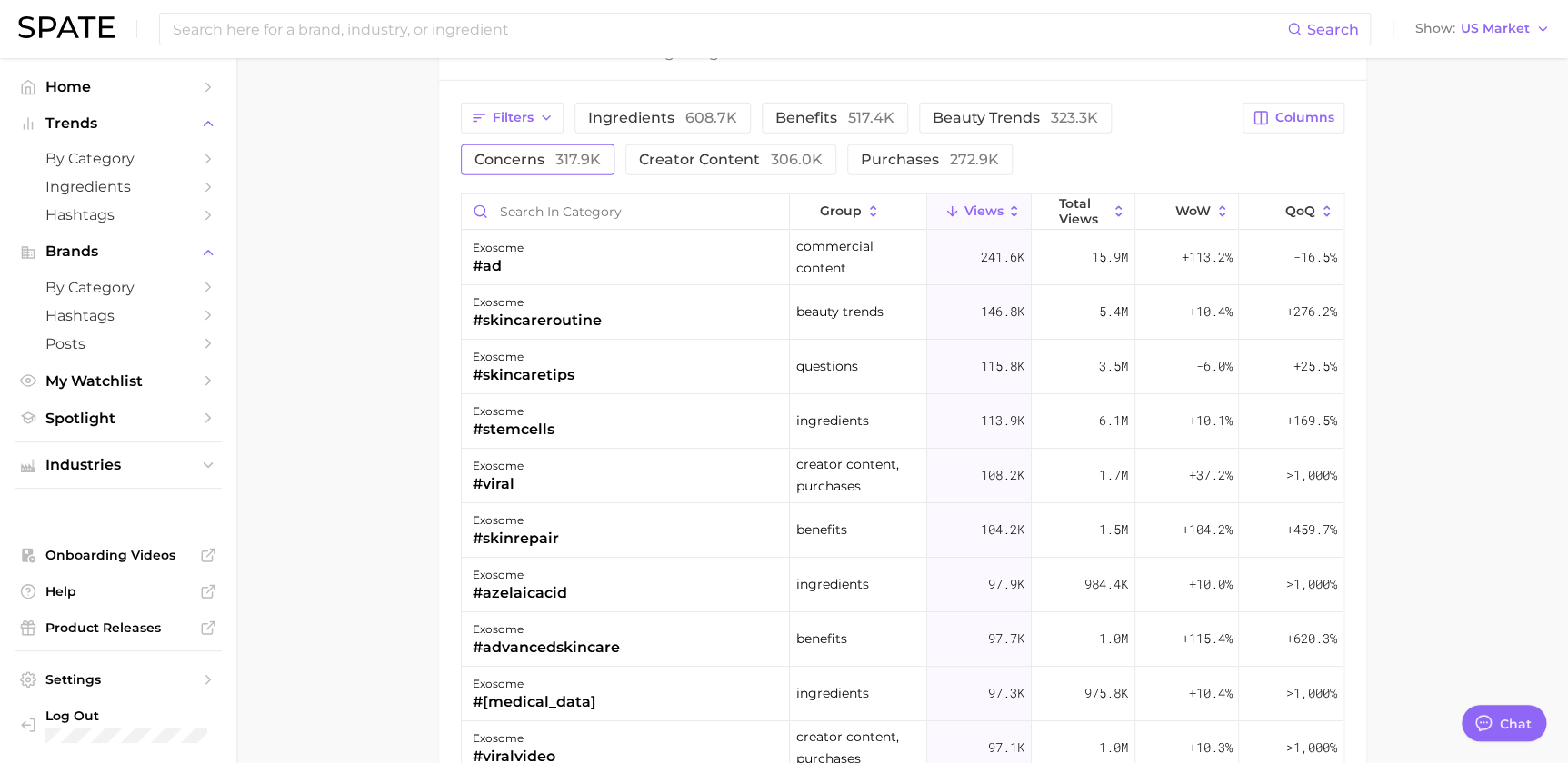
click at [582, 162] on span "317.9k" at bounding box center [578, 159] width 46 height 17
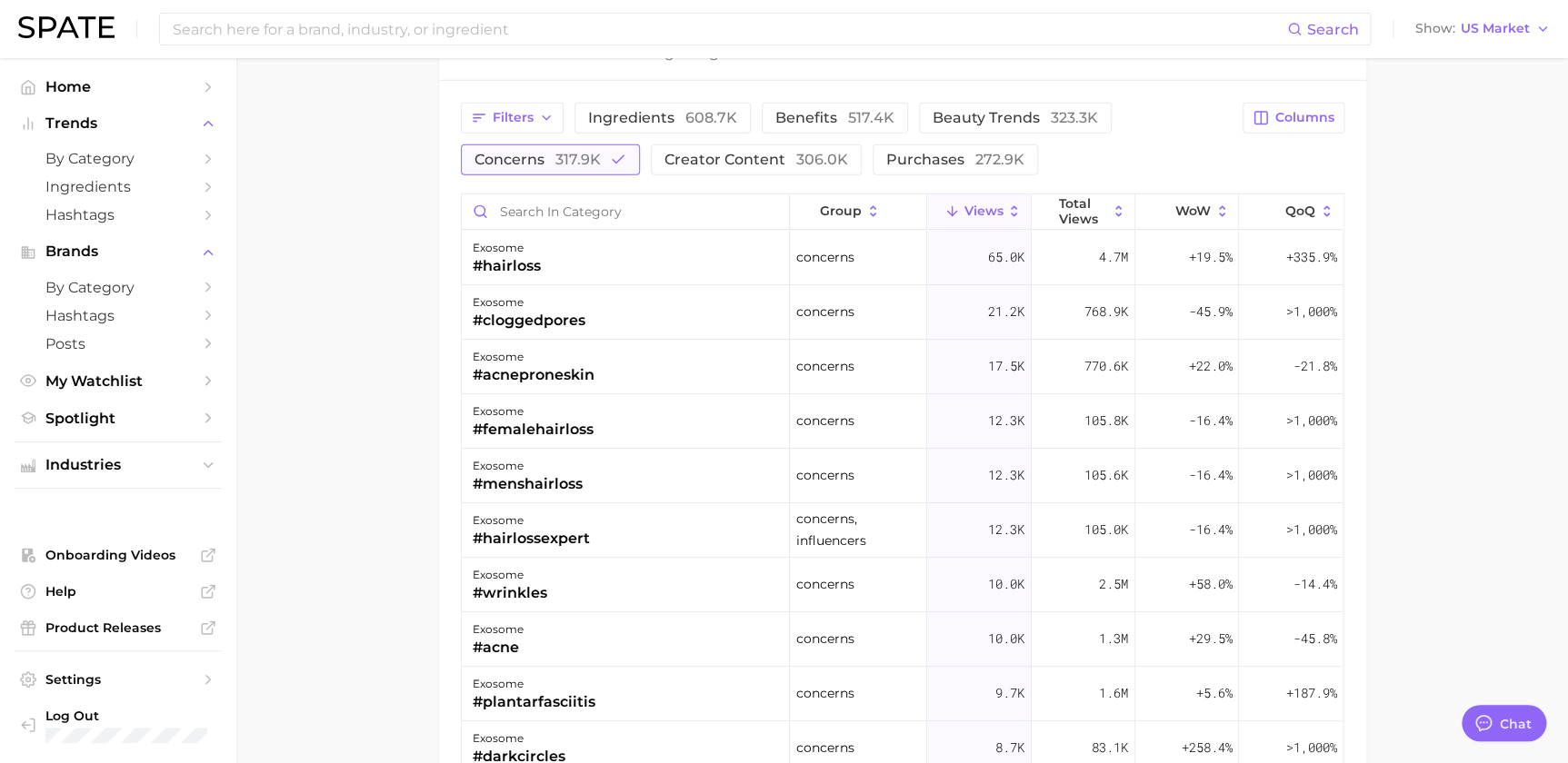
click at [585, 165] on button "concerns 317.9k" at bounding box center [551, 159] width 179 height 31
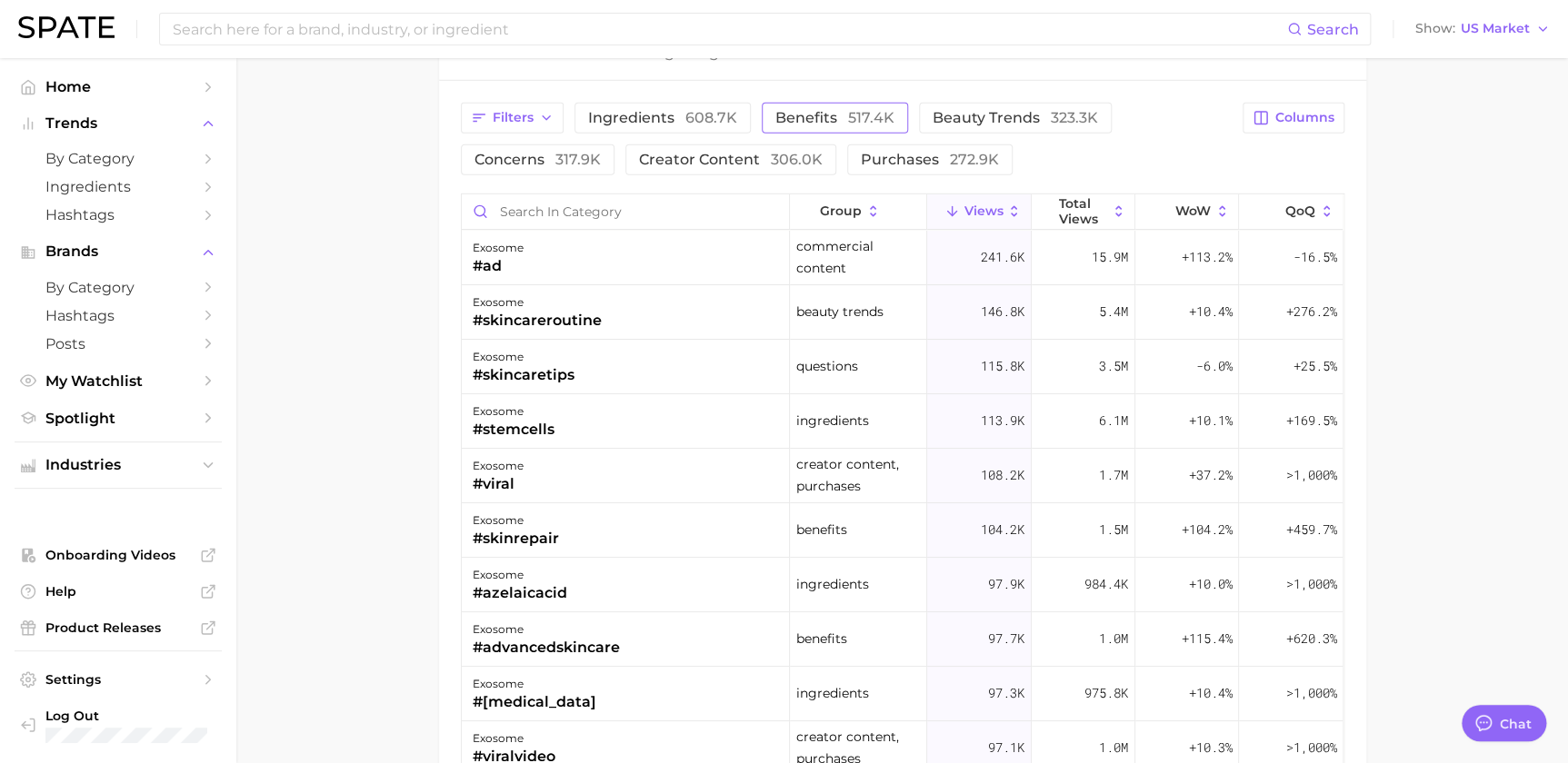
click at [792, 102] on button "benefits 517.4k" at bounding box center [835, 118] width 146 height 31
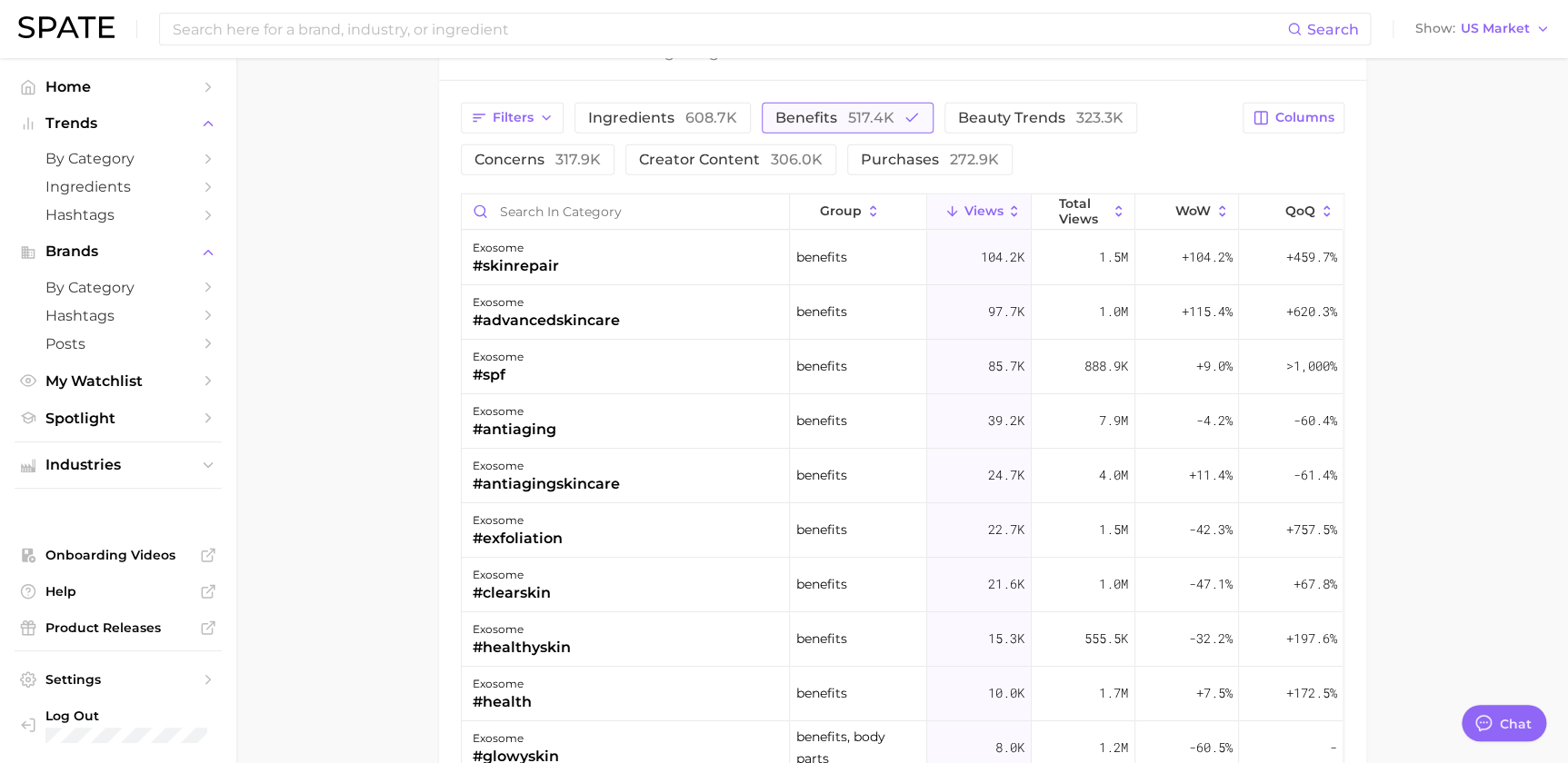
click at [790, 102] on button "benefits 517.4k" at bounding box center [848, 118] width 172 height 31
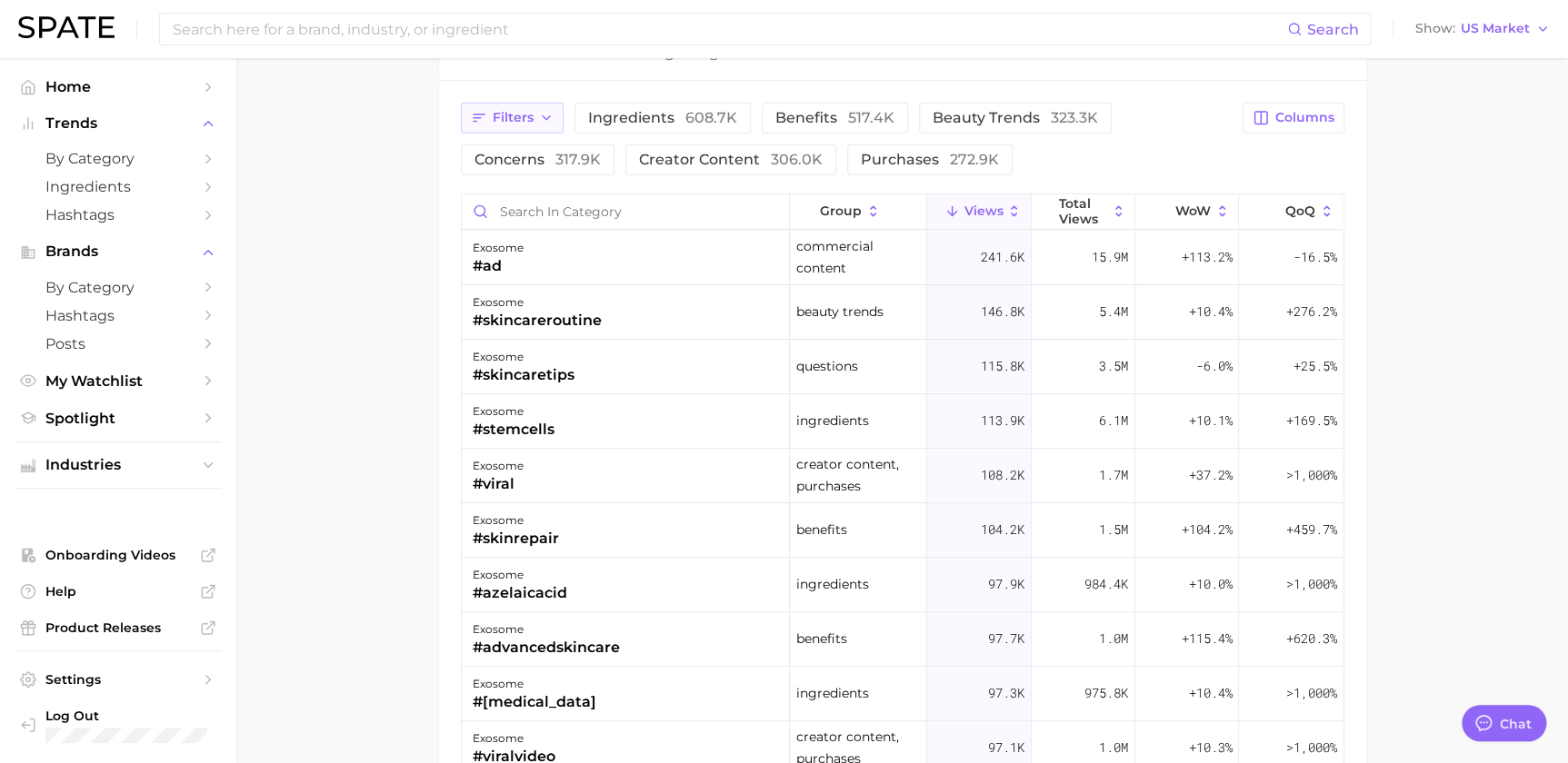
click at [503, 118] on span "Filters" at bounding box center [513, 118] width 41 height 15
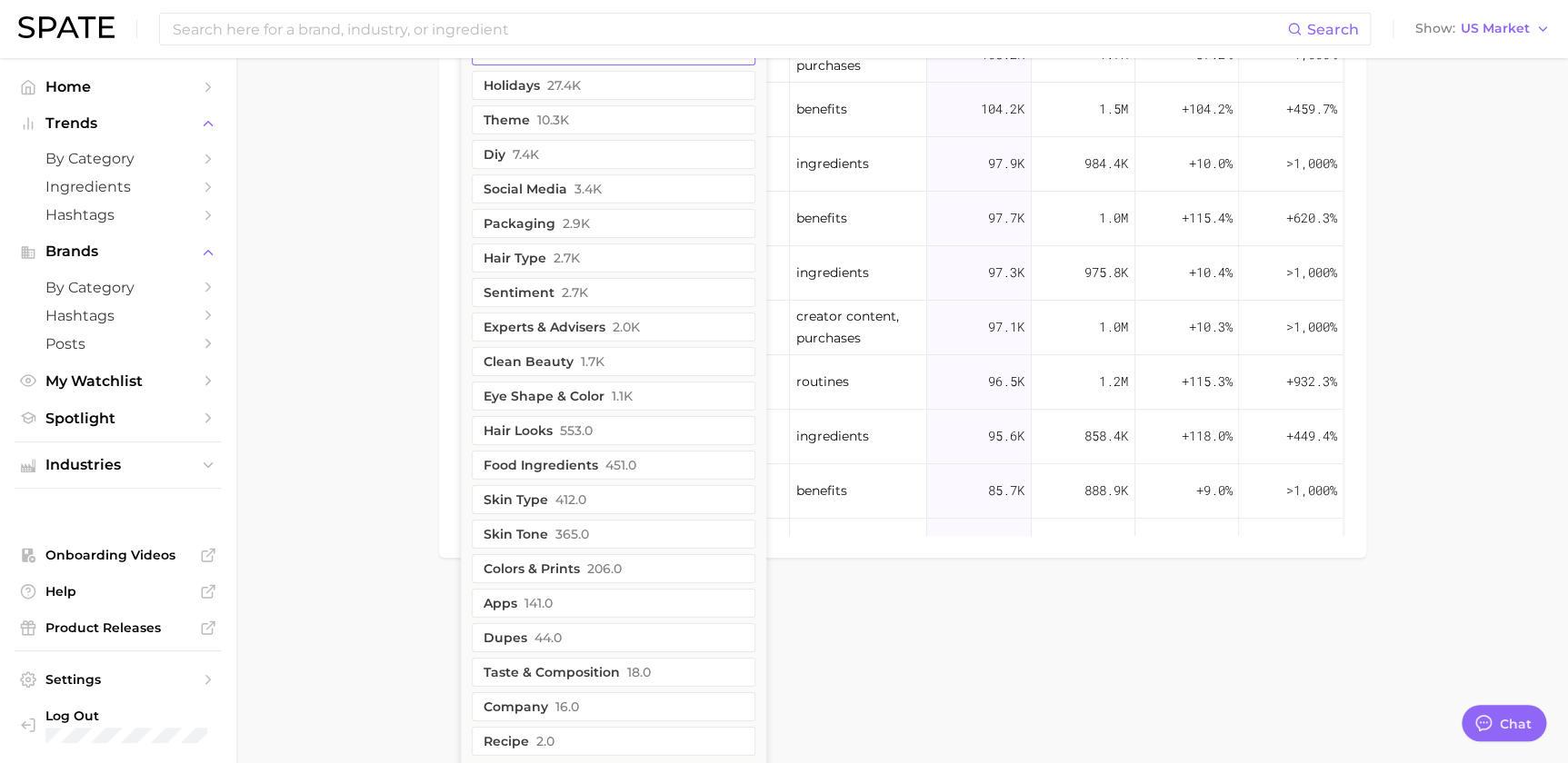
scroll to position [2404, 0]
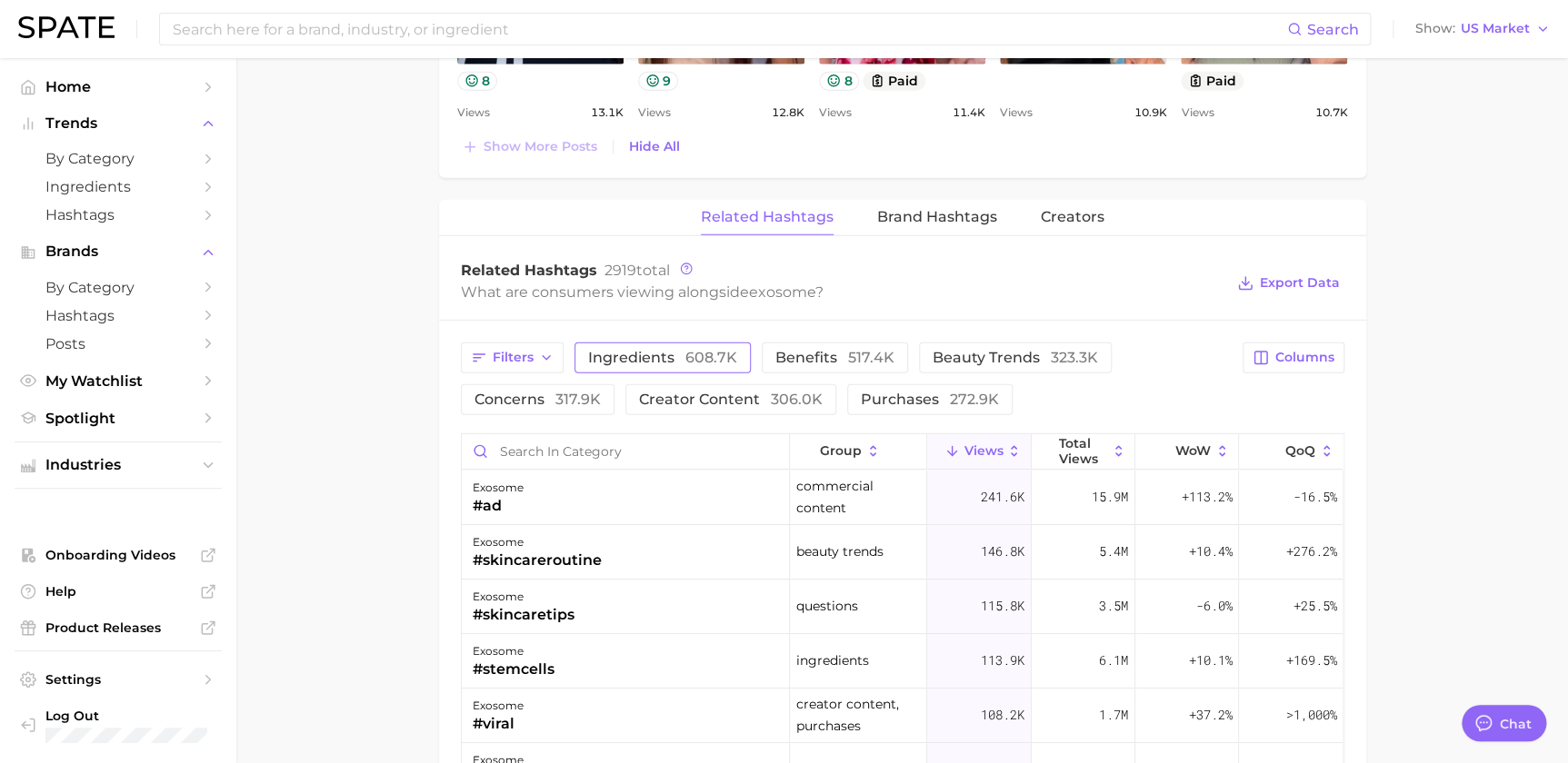
click at [673, 363] on span "ingredients 608.7k" at bounding box center [663, 358] width 149 height 14
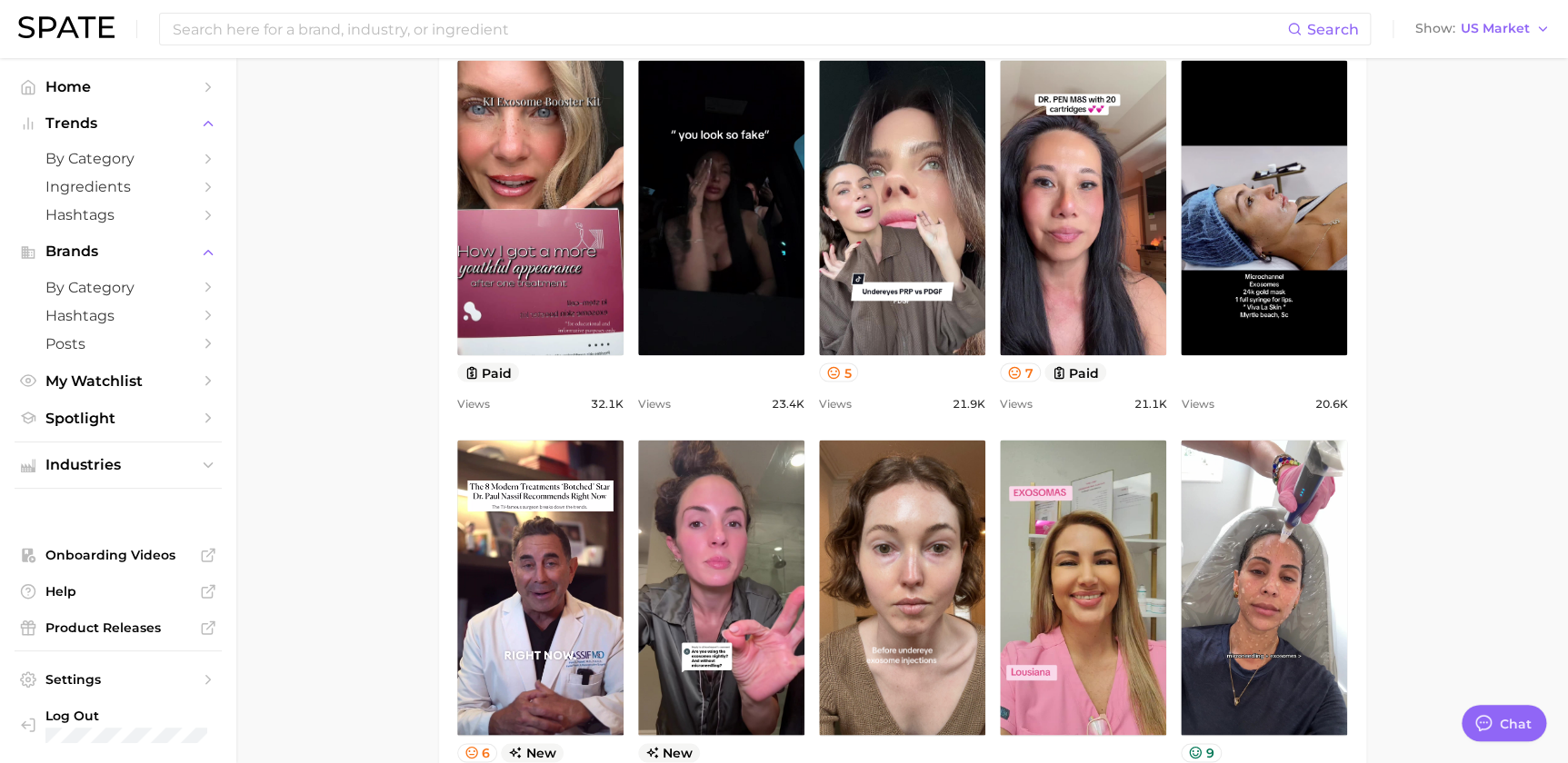
scroll to position [1302, 0]
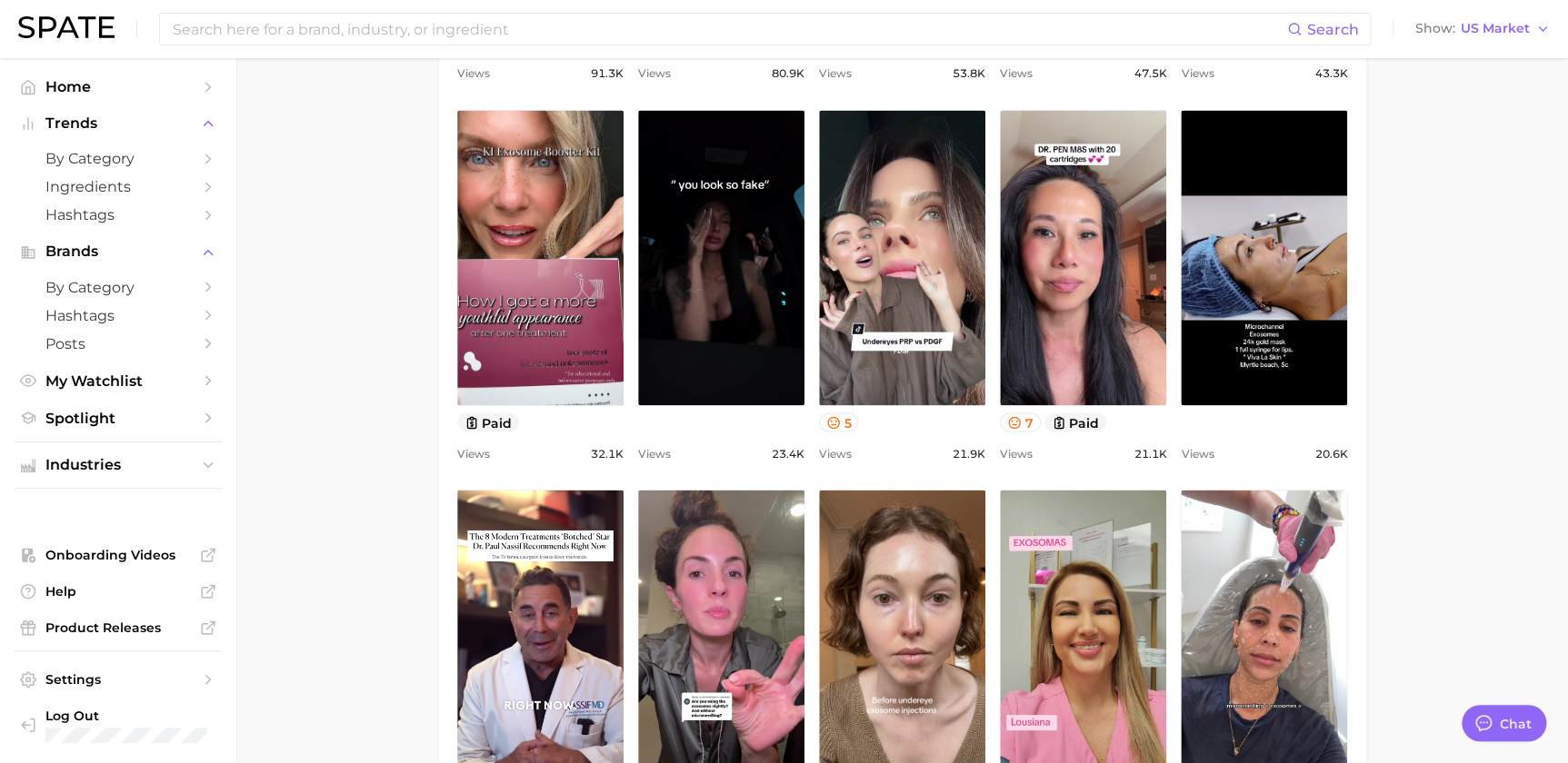
scroll to position [1522, 0]
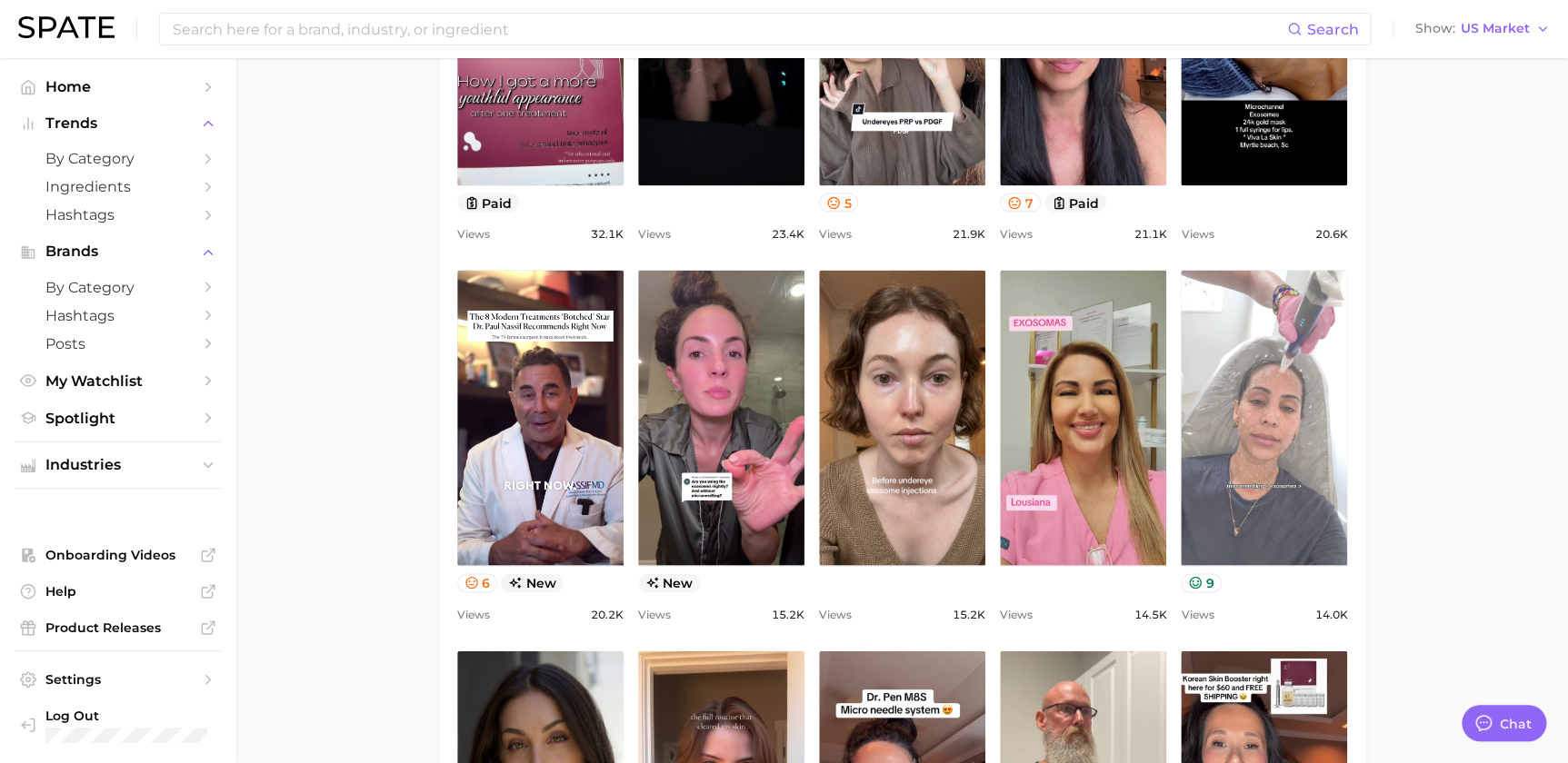
click at [1249, 406] on link "view post on TikTok" at bounding box center [1263, 417] width 166 height 295
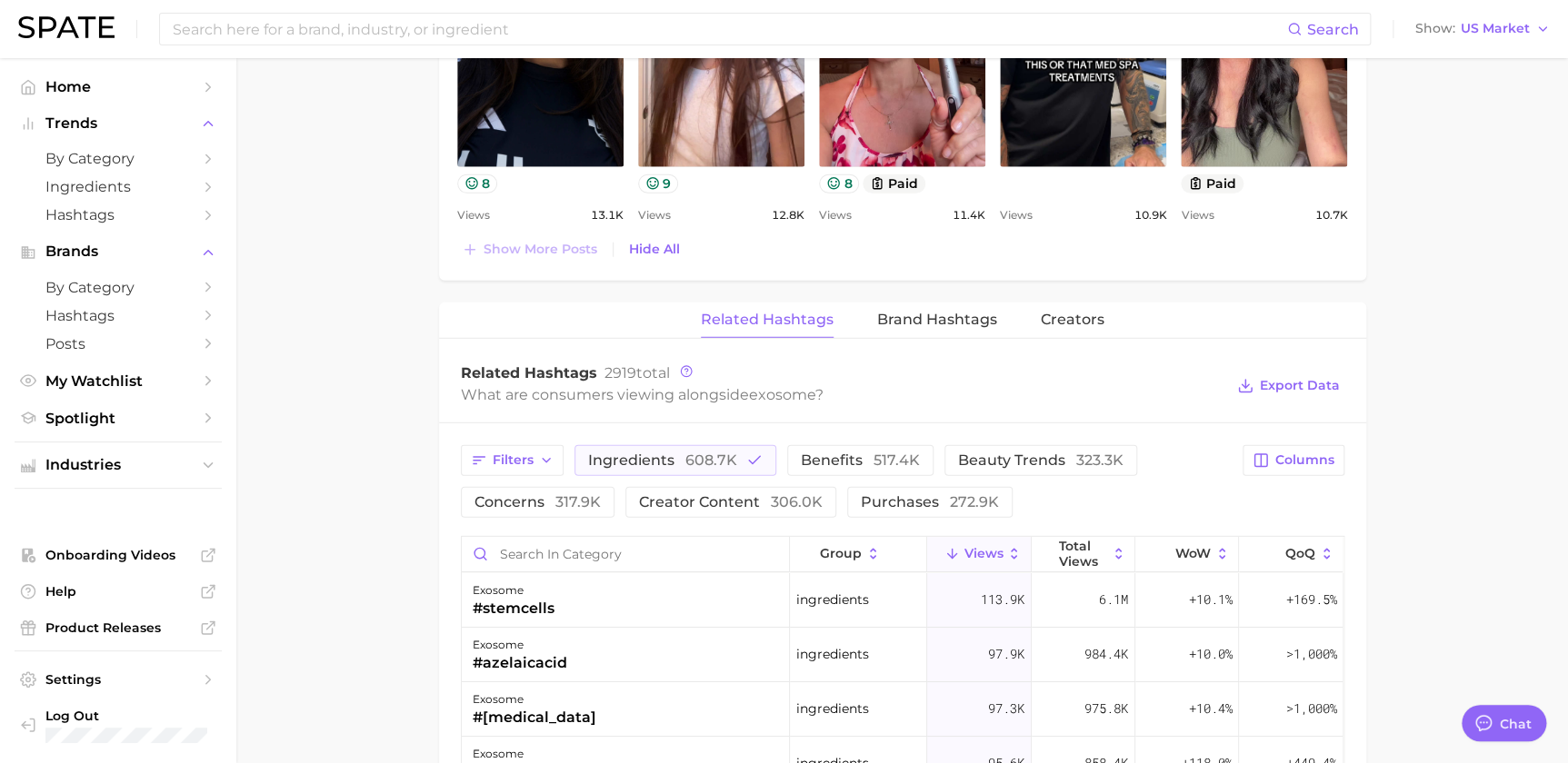
scroll to position [2644, 0]
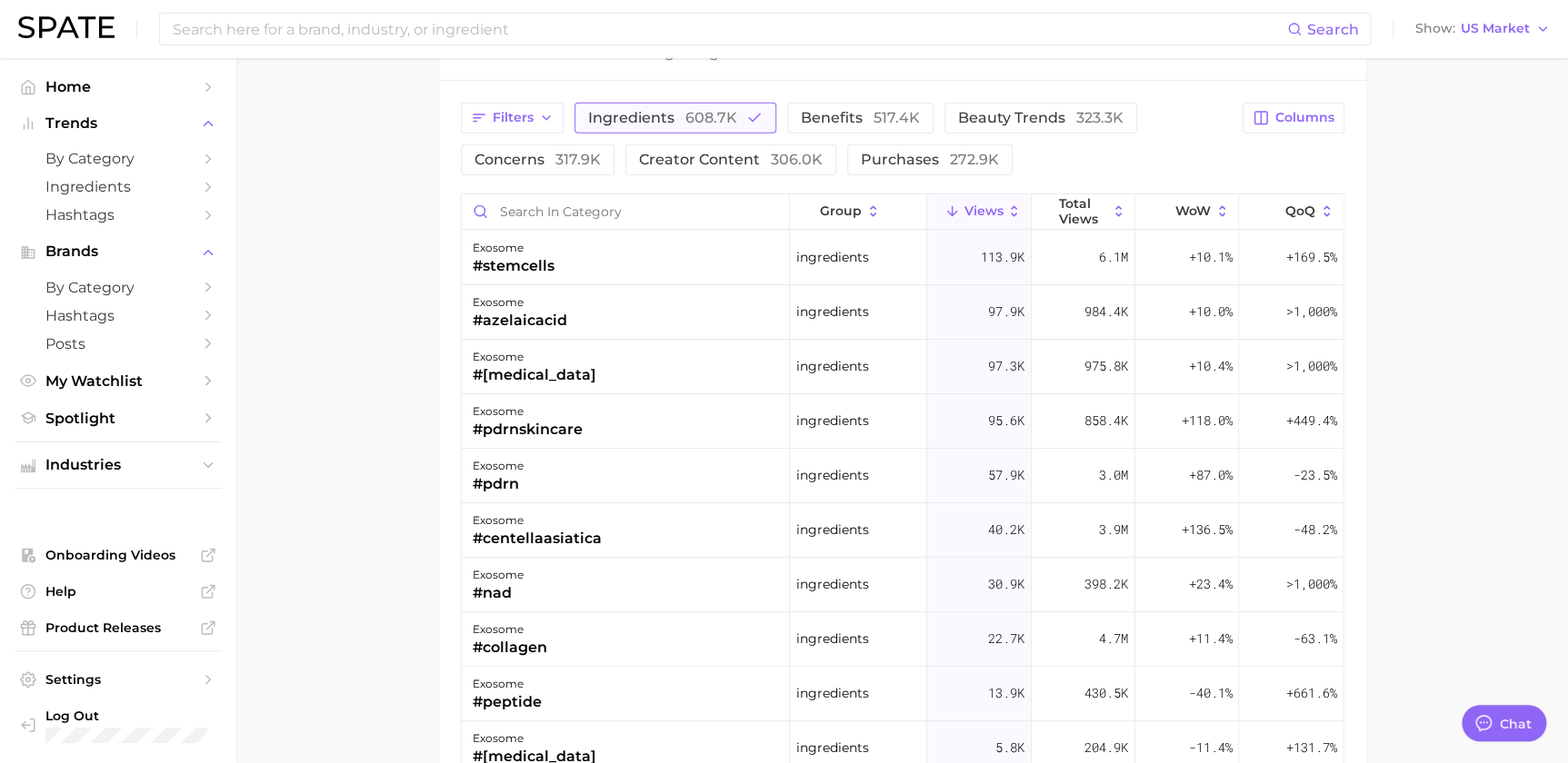
click at [688, 114] on span "608.7k" at bounding box center [711, 118] width 52 height 17
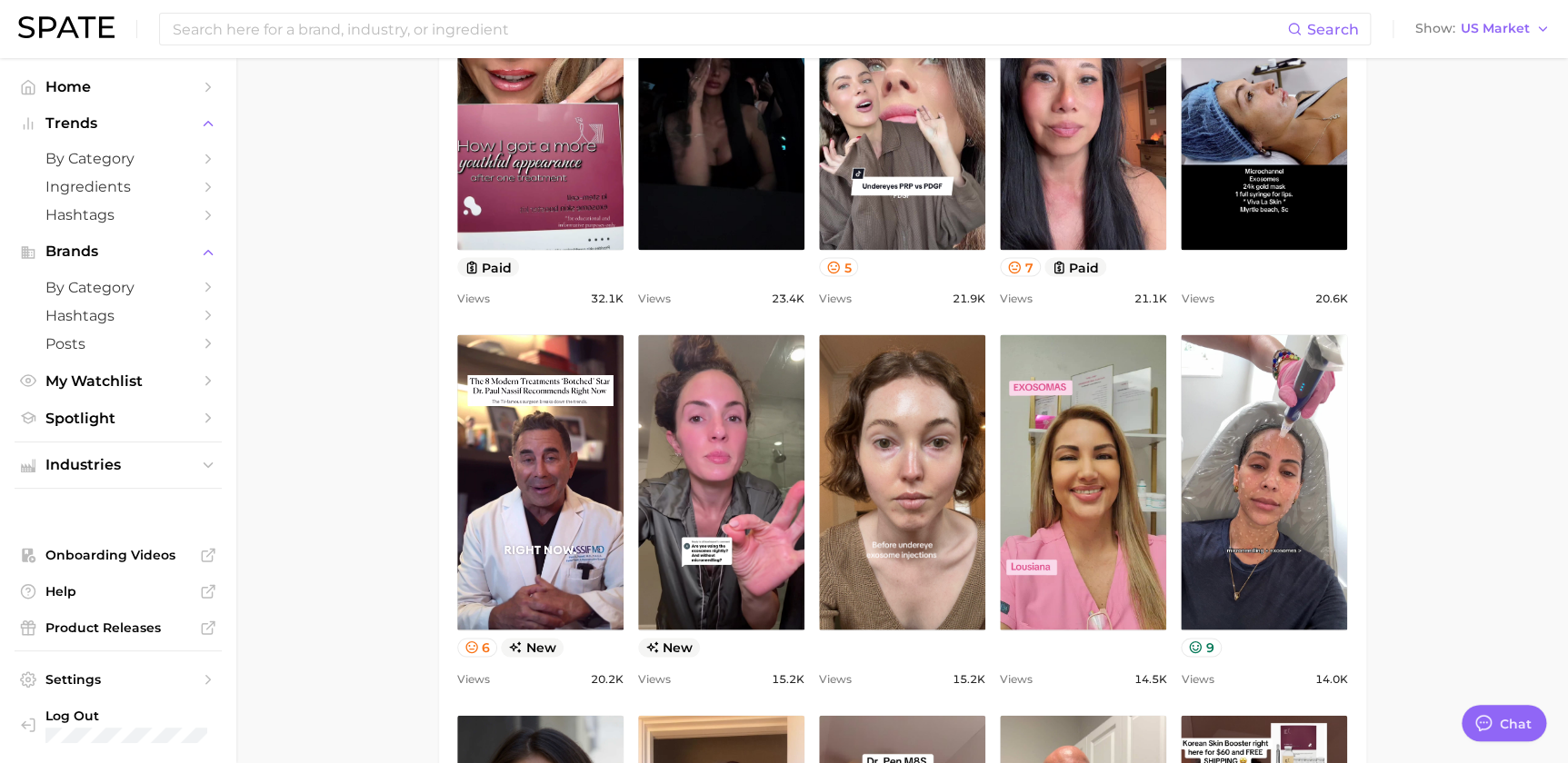
scroll to position [1321, 0]
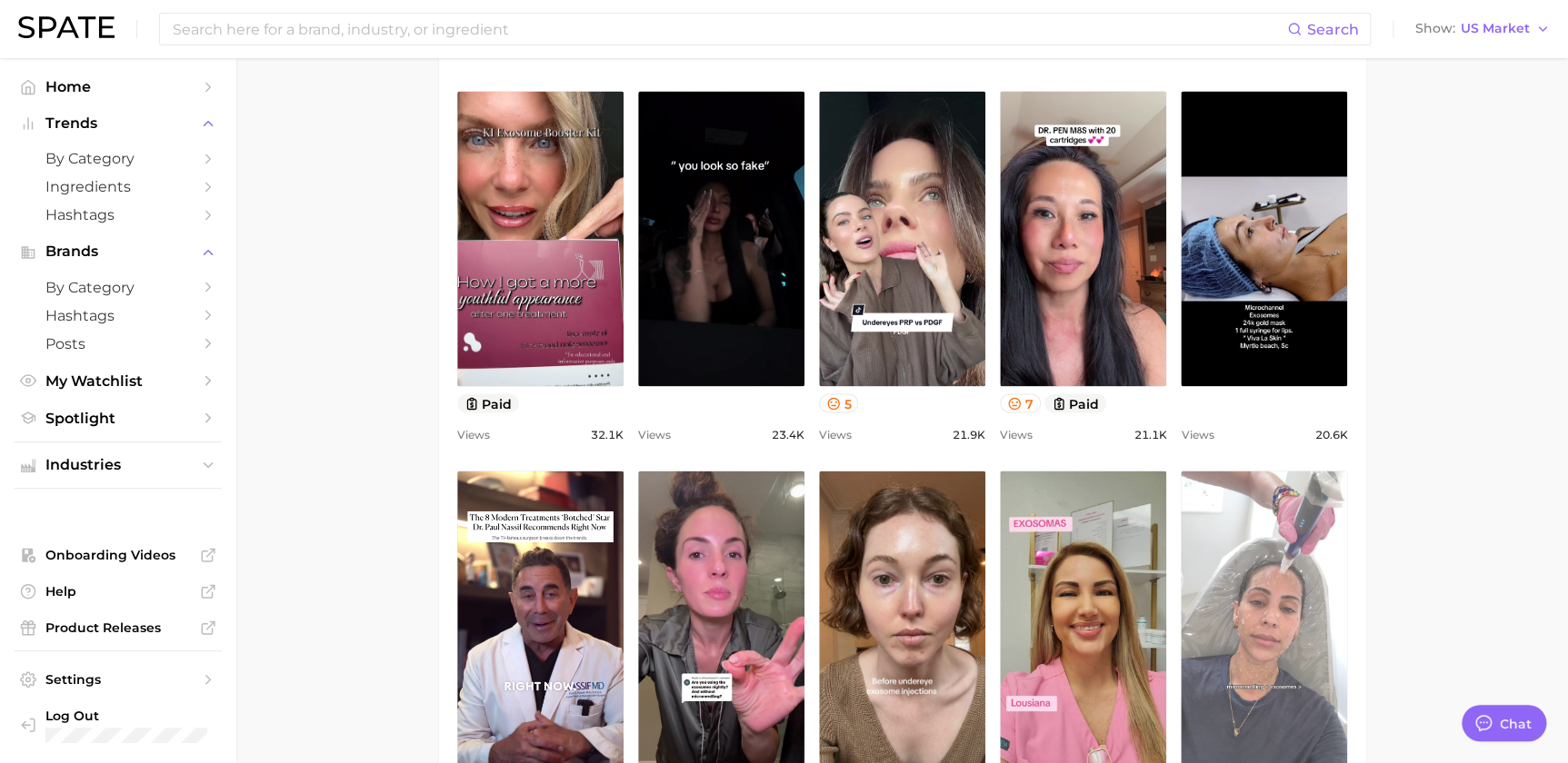
click at [1249, 585] on link "view post on TikTok" at bounding box center [1263, 618] width 166 height 295
